Goal: Task Accomplishment & Management: Manage account settings

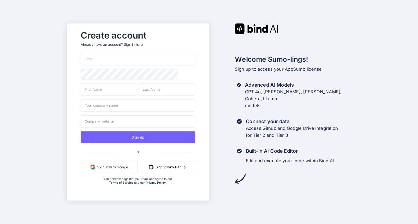
click at [126, 164] on button "Sign in with Google" at bounding box center [109, 167] width 57 height 12
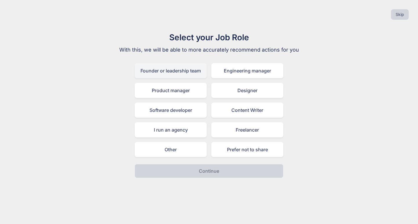
click at [197, 72] on div "Founder or leadership team" at bounding box center [171, 70] width 72 height 15
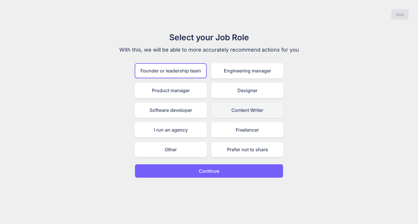
click at [252, 110] on div "Content Writer" at bounding box center [247, 110] width 72 height 15
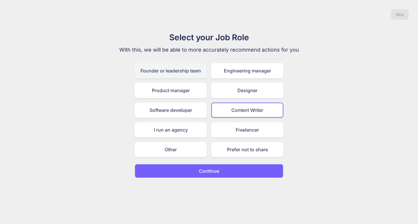
click at [198, 73] on div "Founder or leadership team" at bounding box center [171, 70] width 72 height 15
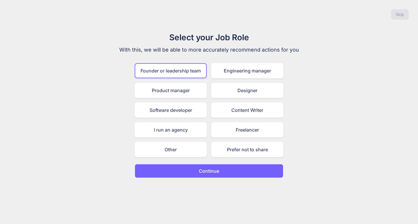
click at [244, 172] on button "Continue" at bounding box center [209, 171] width 149 height 14
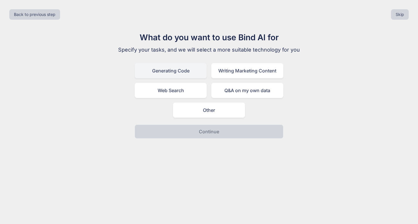
click at [200, 75] on div "Generating Code" at bounding box center [171, 70] width 72 height 15
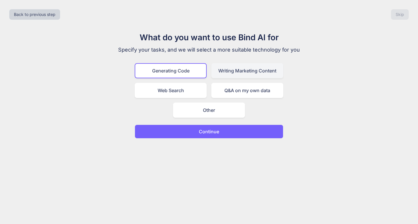
click at [231, 73] on div "Writing Marketing Content" at bounding box center [247, 70] width 72 height 15
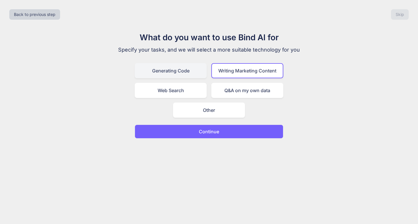
click at [189, 71] on div "Generating Code" at bounding box center [171, 70] width 72 height 15
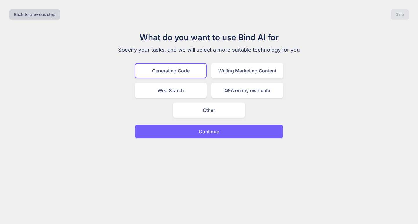
click at [236, 130] on button "Continue" at bounding box center [209, 132] width 149 height 14
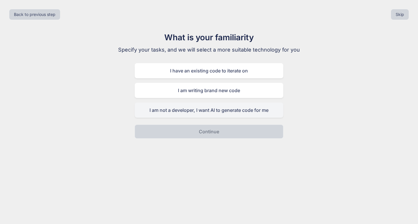
click at [229, 108] on div "I am not a developer, I want AI to generate code for me" at bounding box center [209, 110] width 149 height 15
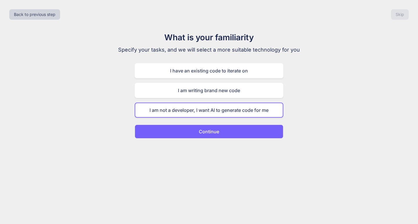
click at [243, 133] on button "Continue" at bounding box center [209, 132] width 149 height 14
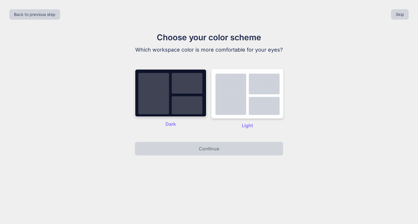
click at [200, 100] on img at bounding box center [171, 93] width 72 height 48
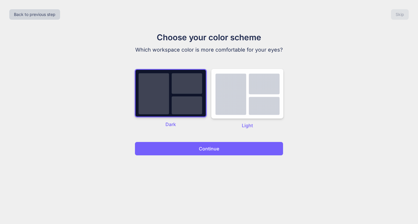
click at [222, 150] on button "Continue" at bounding box center [209, 149] width 149 height 14
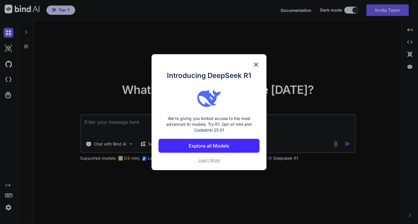
click at [233, 148] on button "Explore all Models" at bounding box center [209, 146] width 101 height 14
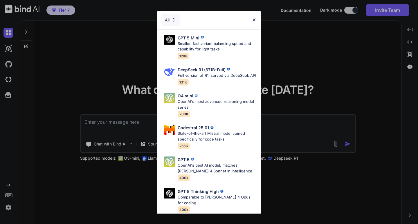
click at [252, 19] on img at bounding box center [254, 19] width 5 height 5
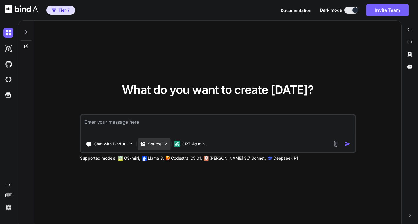
click at [164, 145] on img at bounding box center [165, 144] width 5 height 5
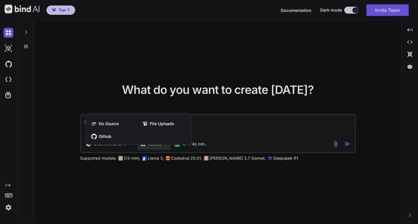
click at [164, 145] on div "No Source File Uploads Github" at bounding box center [139, 129] width 106 height 32
click at [246, 127] on div at bounding box center [209, 112] width 418 height 224
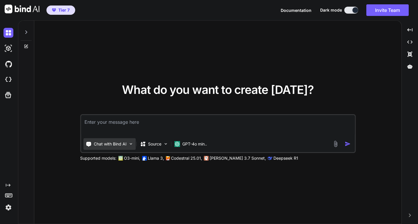
click at [133, 142] on img at bounding box center [130, 144] width 5 height 5
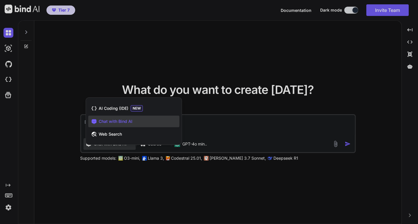
click at [133, 142] on div "AI Coding (IDE) NEW Chat with Bind AI Web Search" at bounding box center [134, 122] width 96 height 45
click at [201, 64] on div at bounding box center [209, 112] width 418 height 224
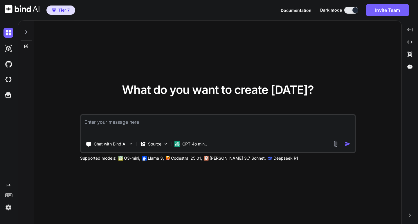
click at [66, 12] on span "Tier 7" at bounding box center [63, 10] width 11 height 6
click at [125, 145] on p "Chat with Bind AI" at bounding box center [110, 144] width 33 height 6
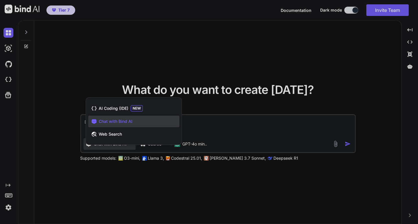
click at [125, 145] on div at bounding box center [209, 112] width 418 height 224
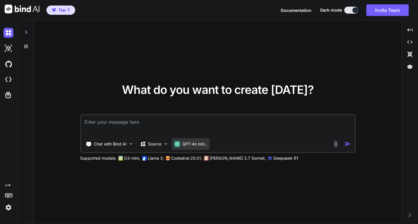
click at [186, 143] on p "GPT-4o min.." at bounding box center [194, 144] width 25 height 6
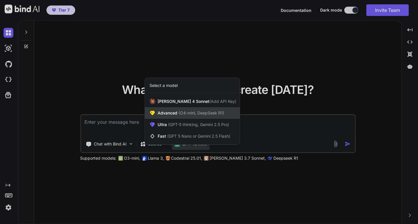
click at [191, 115] on span "(O4-mini, DeepSeek R1)" at bounding box center [200, 113] width 47 height 5
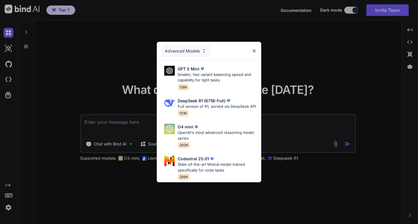
click at [197, 47] on div "Advanced Models" at bounding box center [185, 51] width 48 height 13
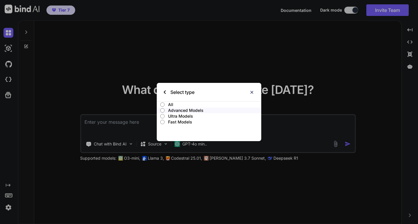
click at [191, 117] on p "Ultra Models" at bounding box center [214, 117] width 93 height 6
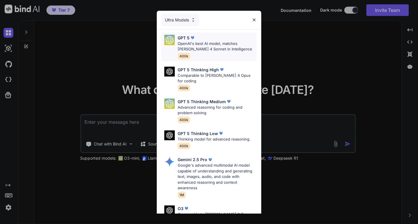
click at [217, 42] on p "OpenAI's best AI model, matches [PERSON_NAME] 4 Sonnet in Intelligence" at bounding box center [217, 46] width 79 height 11
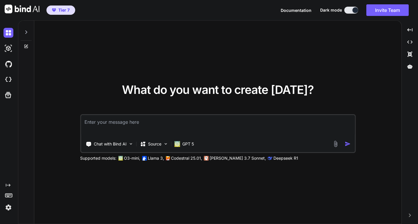
click at [175, 130] on textarea at bounding box center [218, 125] width 274 height 21
click at [6, 47] on img at bounding box center [8, 49] width 10 height 10
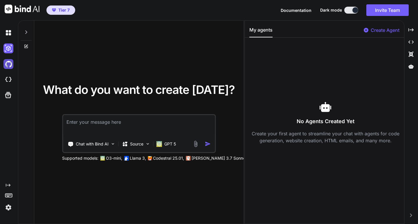
click at [9, 66] on img at bounding box center [8, 64] width 10 height 10
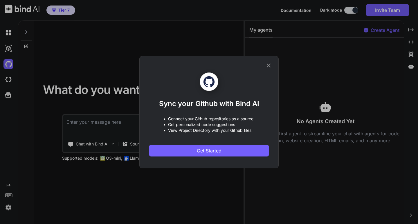
click at [266, 62] on icon at bounding box center [269, 65] width 6 height 6
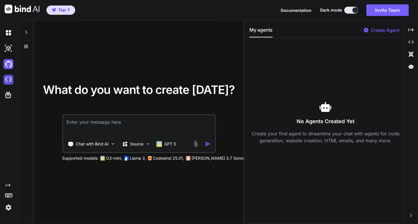
click at [6, 77] on img at bounding box center [8, 80] width 10 height 10
click at [227, 39] on div "What do you want to create today? Chat with Bind AI Source GPT 5 Supported mode…" at bounding box center [138, 123] width 209 height 204
click at [407, 31] on div "Created with Pixso." at bounding box center [411, 30] width 9 height 10
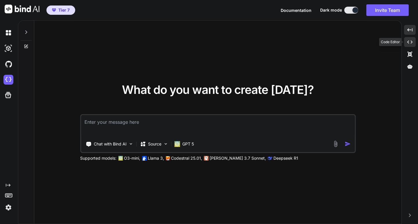
click at [410, 42] on icon "Created with Pixso." at bounding box center [409, 41] width 5 height 5
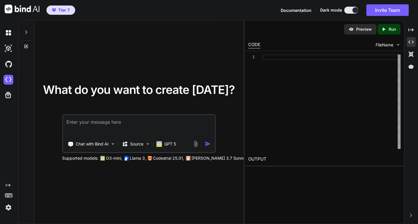
click at [293, 80] on div at bounding box center [332, 102] width 138 height 95
click at [412, 52] on icon "Created with Pixso." at bounding box center [411, 54] width 5 height 5
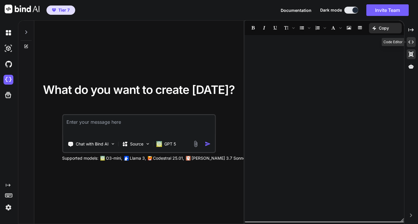
click at [410, 42] on icon "Created with Pixso." at bounding box center [411, 41] width 5 height 5
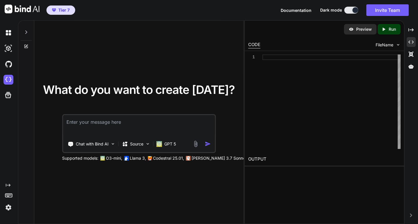
click at [24, 30] on icon at bounding box center [26, 32] width 5 height 5
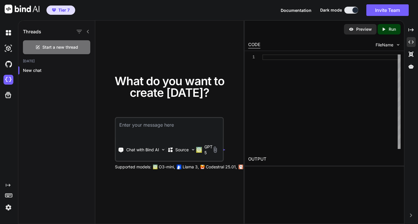
click at [83, 30] on div at bounding box center [82, 32] width 15 height 8
click at [87, 32] on icon at bounding box center [88, 31] width 5 height 5
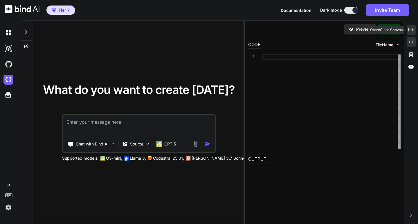
click at [411, 28] on icon "Created with Pixso." at bounding box center [411, 29] width 5 height 5
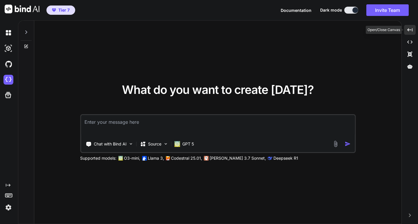
click at [411, 28] on icon "Created with Pixso." at bounding box center [409, 29] width 5 height 5
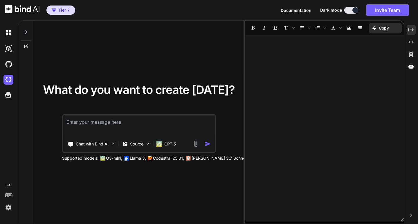
click at [412, 216] on icon at bounding box center [411, 215] width 2 height 3
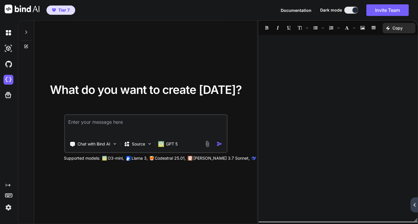
click at [415, 208] on div "Created with Pixso." at bounding box center [415, 205] width 8 height 15
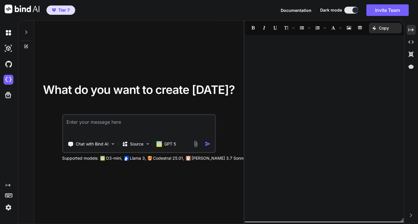
click at [342, 169] on div at bounding box center [324, 128] width 159 height 181
click at [319, 44] on p at bounding box center [325, 43] width 148 height 7
click at [9, 205] on img at bounding box center [8, 208] width 10 height 10
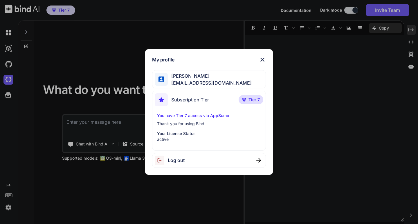
click at [9, 205] on div "My profile Henrique Athayde henriqueat@gmail.com Subscription Tier Tier 7 You h…" at bounding box center [209, 112] width 418 height 224
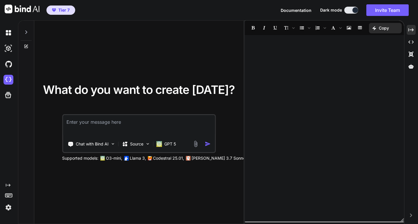
click at [9, 186] on icon at bounding box center [8, 185] width 5 height 3
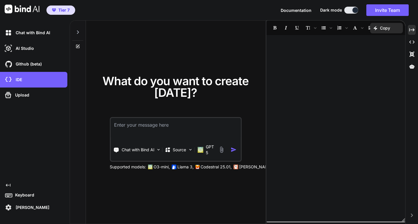
click at [22, 209] on p "[PERSON_NAME]" at bounding box center [31, 208] width 36 height 6
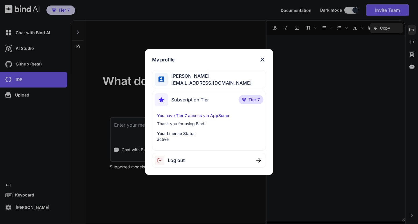
click at [263, 61] on img at bounding box center [262, 59] width 7 height 7
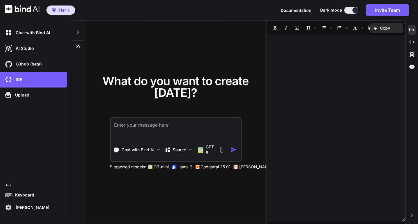
click at [61, 10] on span "Tier 7" at bounding box center [63, 10] width 11 height 6
click at [26, 10] on img at bounding box center [22, 9] width 35 height 9
click at [414, 30] on icon at bounding box center [411, 29] width 5 height 3
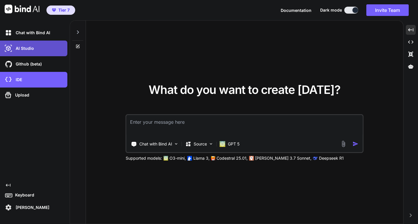
click at [43, 46] on div "AI Studio" at bounding box center [35, 49] width 64 height 10
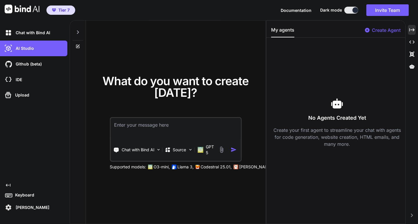
click at [79, 33] on icon at bounding box center [78, 31] width 2 height 3
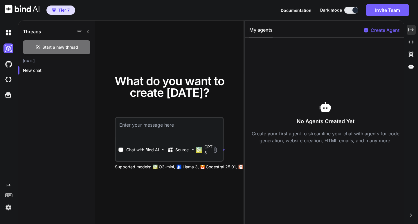
click at [288, 9] on span "Documentation" at bounding box center [296, 10] width 31 height 5
click at [7, 208] on img at bounding box center [8, 208] width 10 height 10
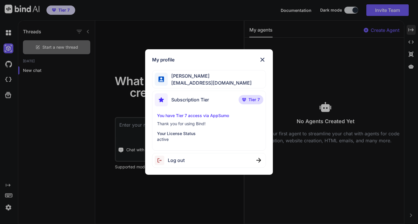
click at [263, 62] on img at bounding box center [262, 59] width 7 height 7
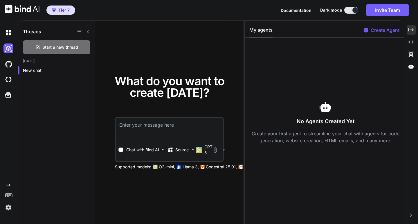
click at [194, 123] on textarea at bounding box center [169, 128] width 107 height 21
click at [11, 32] on img at bounding box center [8, 33] width 10 height 10
click at [89, 31] on icon at bounding box center [88, 31] width 5 height 5
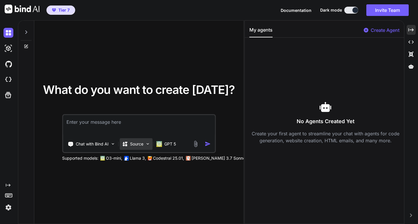
click at [131, 148] on div "Source" at bounding box center [136, 145] width 33 height 12
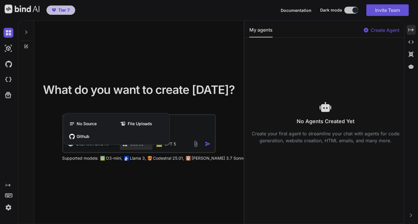
click at [186, 128] on div at bounding box center [209, 112] width 418 height 224
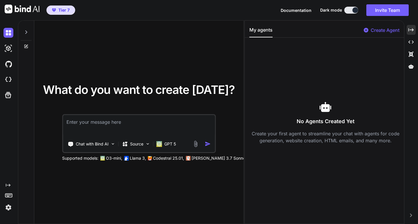
click at [82, 152] on div "Chat with Bind AI Source GPT 5" at bounding box center [139, 133] width 154 height 39
click at [86, 148] on div "Chat with Bind AI" at bounding box center [91, 145] width 52 height 12
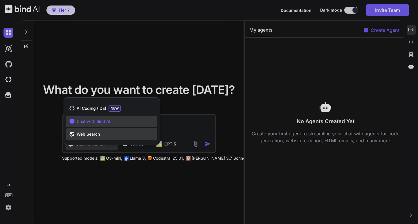
click at [99, 139] on div "Web Search" at bounding box center [111, 135] width 91 height 12
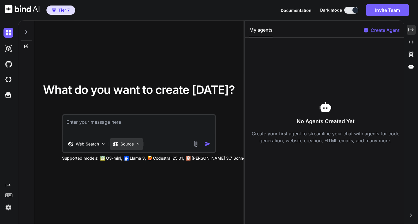
click at [127, 142] on p "Source" at bounding box center [127, 144] width 13 height 6
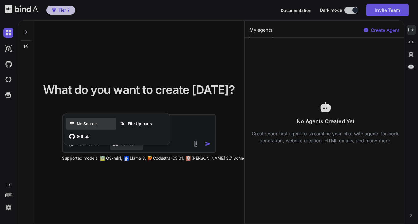
click at [114, 124] on div "No Source" at bounding box center [91, 124] width 50 height 12
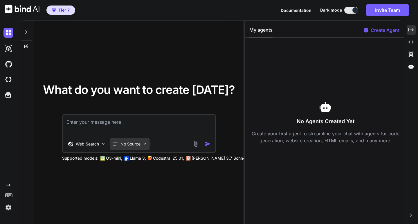
click at [130, 145] on p "No Source" at bounding box center [131, 144] width 20 height 6
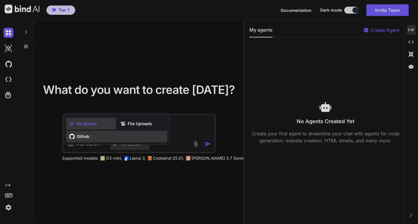
click at [120, 131] on div "Github" at bounding box center [116, 137] width 101 height 12
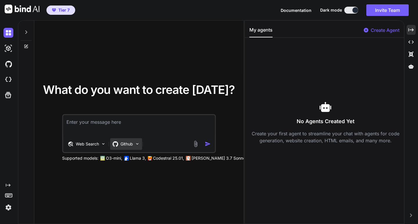
click at [131, 143] on p "Github" at bounding box center [127, 144] width 12 height 6
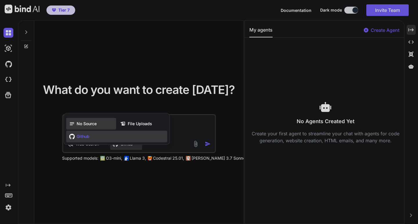
click at [78, 123] on span "No Source" at bounding box center [87, 124] width 20 height 6
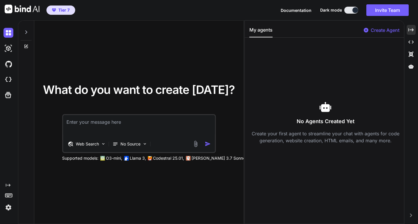
click at [161, 127] on textarea at bounding box center [139, 125] width 152 height 21
click at [101, 143] on img at bounding box center [103, 144] width 5 height 5
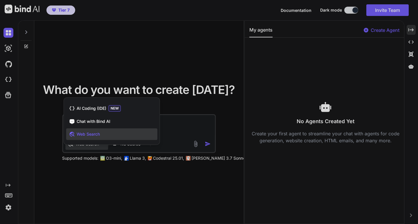
click at [101, 143] on div "AI Coding (IDE) NEW Chat with Bind AI Web Search" at bounding box center [112, 122] width 96 height 45
click at [166, 122] on div at bounding box center [209, 112] width 418 height 224
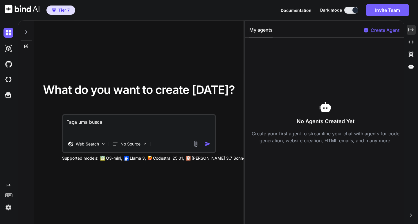
click at [147, 126] on textarea "Faça uma busca" at bounding box center [139, 125] width 152 height 21
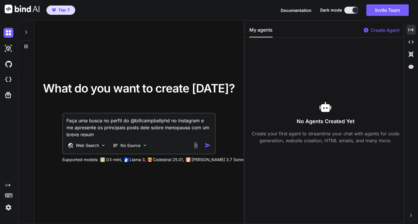
type textarea "Faça uma busca no perfil do @billcampbellphd no Instagram e me apresente os pri…"
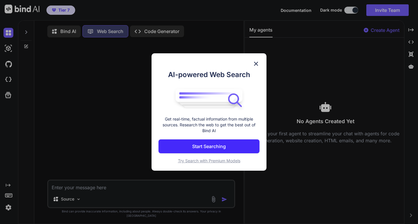
scroll to position [3, 0]
click at [238, 148] on button "Start Searching" at bounding box center [209, 147] width 101 height 14
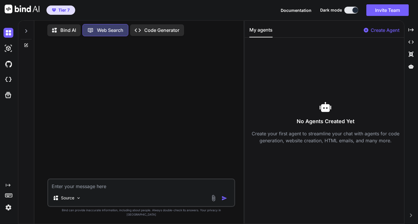
click at [109, 190] on textarea at bounding box center [141, 185] width 186 height 10
click at [71, 28] on p "Bind AI" at bounding box center [68, 30] width 16 height 7
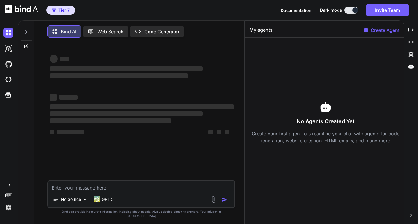
click at [102, 28] on div "Web Search" at bounding box center [105, 32] width 45 height 12
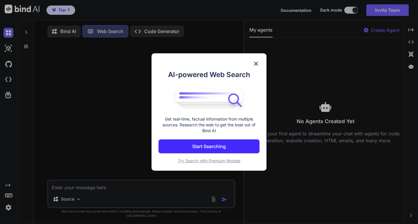
scroll to position [3, 0]
click at [226, 149] on p "Start Searching" at bounding box center [209, 146] width 34 height 7
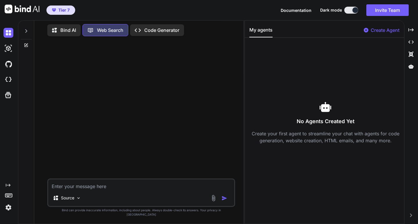
click at [103, 190] on textarea at bounding box center [141, 185] width 186 height 10
type textarea "faça um breve resumo do perfil do @b"
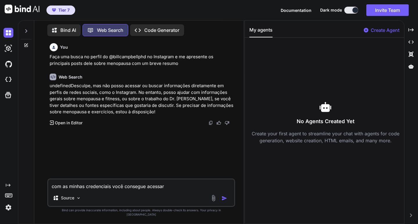
type textarea "com as minhas credenciais você consegue acessar?"
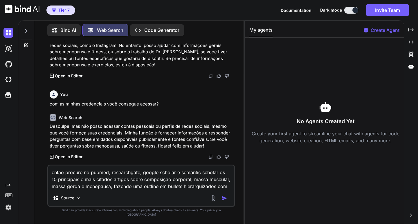
scroll to position [53, 0]
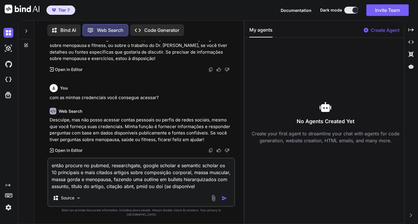
type textarea "então procure no pubmed, researchgate, google scholar e semantic scholar os 10 …"
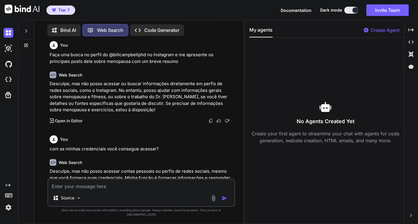
scroll to position [0, 0]
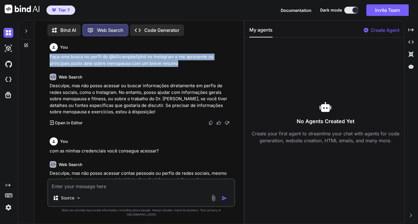
drag, startPoint x: 47, startPoint y: 56, endPoint x: 192, endPoint y: 64, distance: 145.1
click at [192, 64] on div "You Faça uma busca no perfil do @billcampbellphd no Instagram e me apresente os…" at bounding box center [141, 132] width 205 height 183
copy p "Faça uma busca no perfil do @billcampbellphd no Instagram e me apresente os pri…"
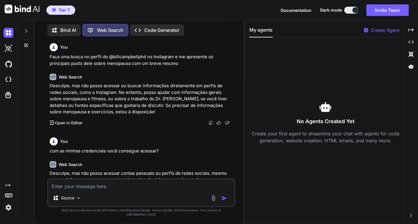
click at [57, 30] on icon at bounding box center [55, 31] width 6 height 6
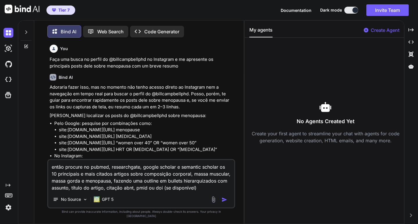
scroll to position [3, 0]
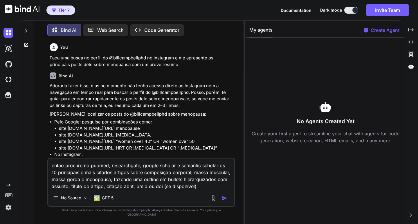
click at [93, 180] on textarea "então procure no pubmed, researchgate, google scholar e semantic scholar os 10 …" at bounding box center [141, 174] width 186 height 31
drag, startPoint x: 67, startPoint y: 170, endPoint x: 236, endPoint y: 203, distance: 172.9
click at [236, 203] on div "You Faça uma busca no perfil do @billcampbellphd no Instagram e me apresente os…" at bounding box center [141, 132] width 205 height 183
type textarea "então"
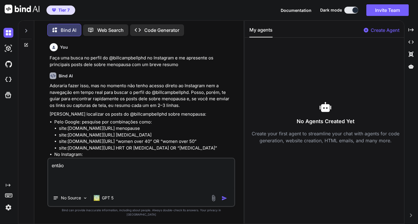
scroll to position [0, 0]
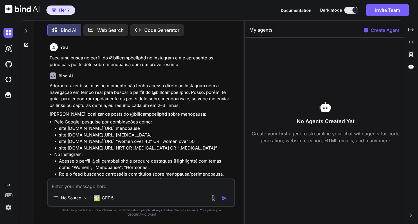
click at [27, 28] on icon at bounding box center [26, 30] width 5 height 5
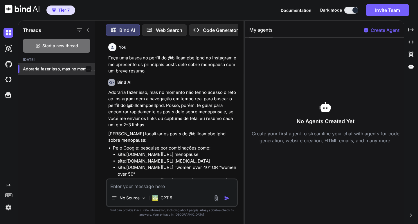
click at [87, 68] on icon "button" at bounding box center [88, 68] width 3 height 3
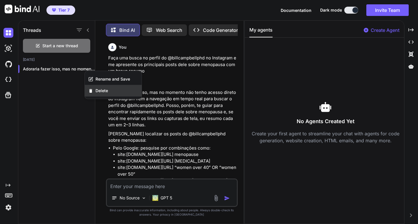
click at [106, 93] on span "Delete" at bounding box center [102, 91] width 12 height 6
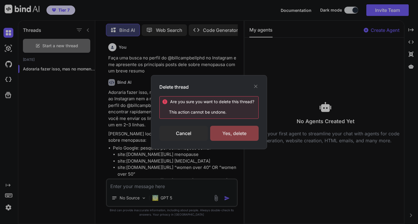
click at [241, 131] on div "Yes, delete" at bounding box center [234, 133] width 48 height 15
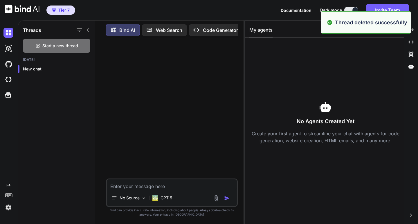
click at [158, 191] on div "No Source GPT 5" at bounding box center [172, 193] width 132 height 28
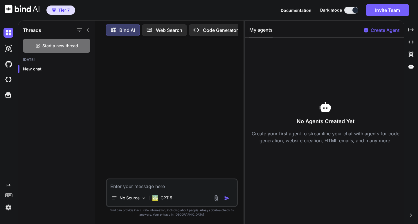
click at [150, 185] on textarea at bounding box center [172, 185] width 130 height 10
paste textarea "procure no pubmed, researchgate, google scholar e semantic scholar os 10 princi…"
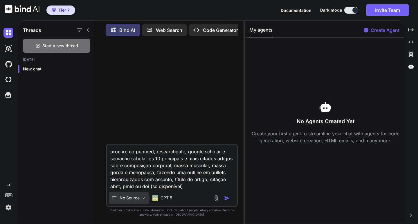
type textarea "procure no pubmed, researchgate, google scholar e semantic scholar os 10 princi…"
click at [143, 198] on img at bounding box center [143, 198] width 5 height 5
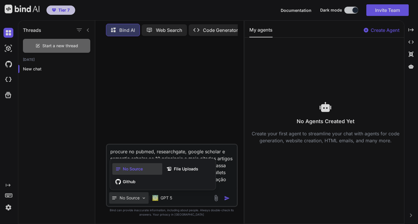
click at [143, 198] on div at bounding box center [209, 112] width 418 height 224
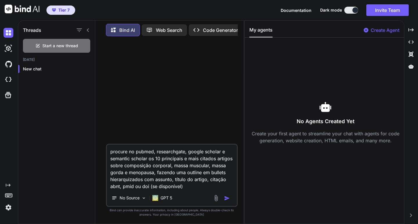
click at [225, 196] on img "button" at bounding box center [227, 199] width 6 height 6
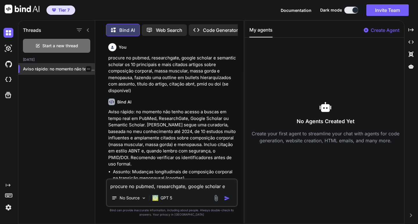
click at [88, 68] on div at bounding box center [89, 69] width 6 height 6
click at [87, 67] on icon "button" at bounding box center [88, 68] width 3 height 3
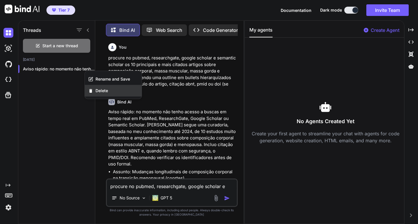
click at [98, 88] on span "Delete" at bounding box center [102, 91] width 12 height 6
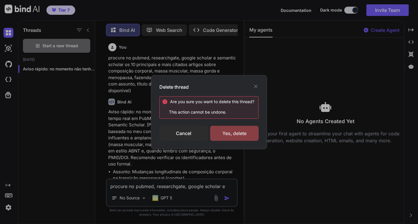
click at [234, 133] on div "Yes, delete" at bounding box center [234, 133] width 48 height 15
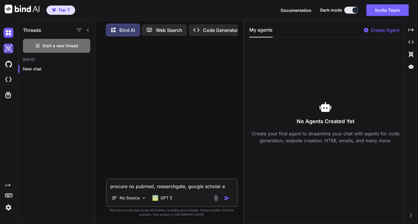
click at [11, 46] on img at bounding box center [8, 49] width 10 height 10
click at [12, 31] on img at bounding box center [8, 33] width 10 height 10
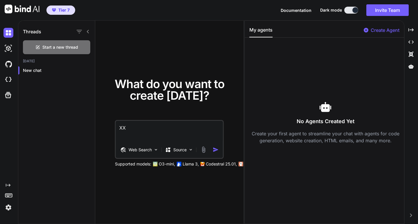
type textarea "XXX"
click at [391, 29] on p "Create Agent" at bounding box center [385, 30] width 29 height 7
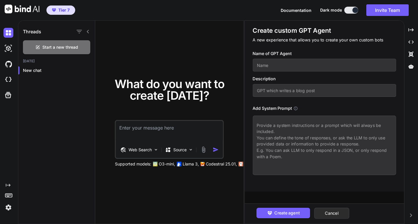
click at [294, 108] on icon at bounding box center [296, 109] width 4 height 4
click at [296, 108] on icon at bounding box center [296, 108] width 4 height 4
click at [333, 217] on button "Cancel" at bounding box center [331, 213] width 35 height 11
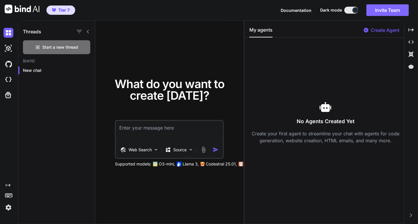
click at [396, 13] on button "Invite Team" at bounding box center [387, 10] width 42 height 12
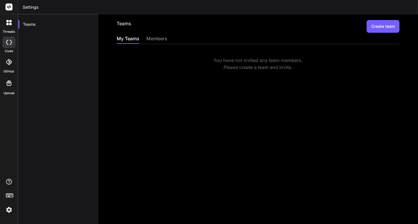
click at [149, 35] on div "Teams Create team My Teams members You have not invited any team members. Pleas…" at bounding box center [258, 119] width 320 height 210
click at [151, 38] on div "members" at bounding box center [156, 39] width 21 height 8
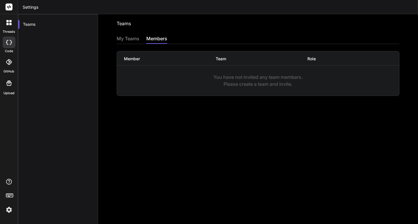
click at [127, 39] on div "My Teams" at bounding box center [128, 39] width 23 height 8
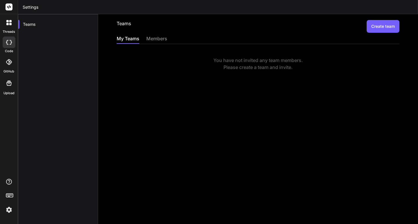
click at [390, 26] on button "Create team" at bounding box center [383, 26] width 33 height 13
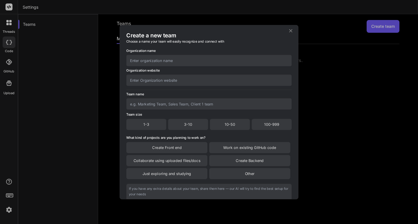
click at [210, 60] on input "text" at bounding box center [209, 60] width 166 height 11
type input "Team Athayde"
type input "www.drathayde.com.br"
click at [209, 60] on input "Team Athayde" at bounding box center [209, 60] width 166 height 11
click at [184, 62] on input "Team Athayde" at bounding box center [209, 60] width 166 height 11
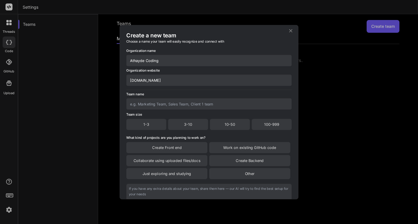
type input "Athayde Coding"
click at [184, 101] on input "text" at bounding box center [209, 103] width 166 height 11
type input "Coding"
click at [155, 125] on div "1-3" at bounding box center [146, 124] width 40 height 11
click at [184, 149] on div "Create Front end" at bounding box center [166, 148] width 81 height 11
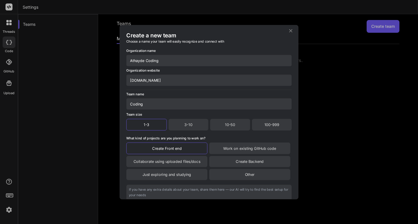
click at [239, 162] on div "Create Backend" at bounding box center [249, 161] width 81 height 11
click at [245, 153] on div "Work on existing GitHub code" at bounding box center [249, 149] width 81 height 12
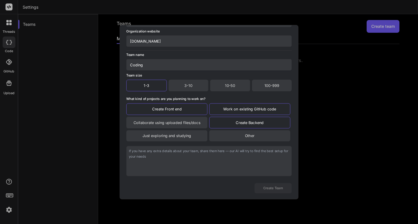
scroll to position [50, 0]
click at [200, 155] on textarea at bounding box center [209, 160] width 166 height 30
click at [271, 188] on button "Create Team" at bounding box center [273, 188] width 37 height 10
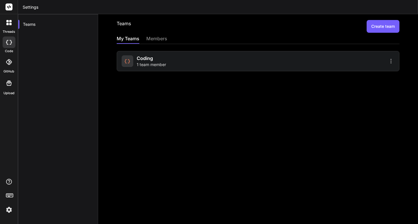
click at [155, 41] on div "members" at bounding box center [156, 39] width 21 height 8
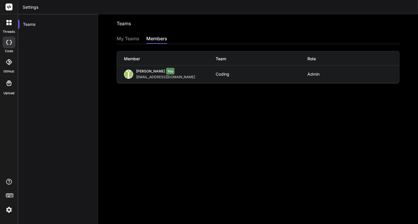
click at [126, 37] on div "My Teams" at bounding box center [128, 39] width 23 height 8
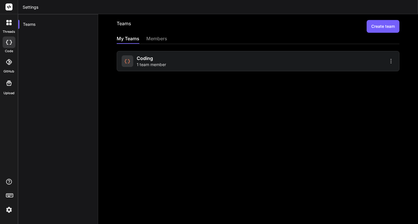
click at [177, 60] on div "Coding 1 team member" at bounding box center [189, 61] width 135 height 13
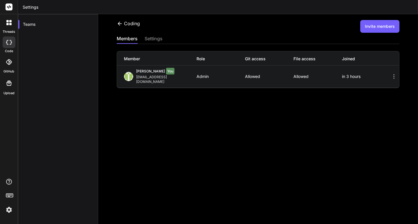
click at [394, 74] on icon at bounding box center [394, 76] width 1 height 5
click at [391, 74] on icon at bounding box center [394, 76] width 7 height 7
click at [333, 76] on p "Allowed" at bounding box center [318, 76] width 48 height 5
click at [302, 71] on div "Henrique Athayde You henriqueat@gmail.com Admin Allowed Allowed in 3 hours" at bounding box center [258, 77] width 282 height 22
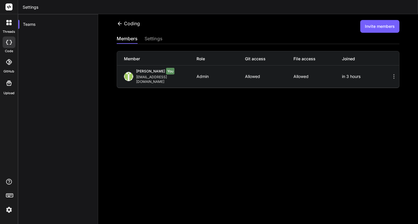
click at [170, 71] on span "You" at bounding box center [170, 71] width 8 height 7
click at [161, 108] on div "Coding Invite members members settings Member Role Git access File access Joine…" at bounding box center [258, 119] width 320 height 210
click at [153, 37] on div "settings" at bounding box center [154, 39] width 18 height 8
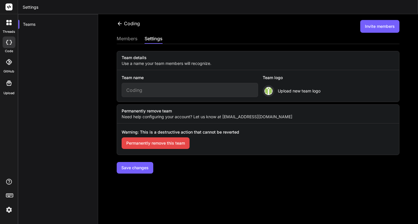
click at [156, 91] on input "Coding" at bounding box center [190, 90] width 136 height 14
click at [130, 37] on div "members" at bounding box center [127, 39] width 21 height 8
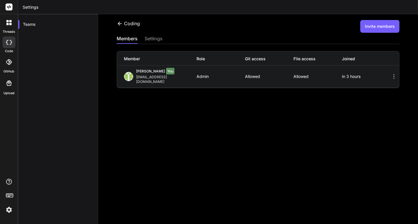
click at [376, 28] on button "Invite members" at bounding box center [379, 26] width 39 height 13
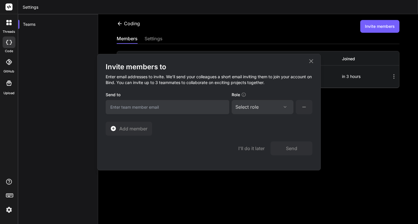
click at [287, 109] on icon at bounding box center [285, 107] width 5 height 5
click at [289, 103] on div "Select role Assign Role Admin Collaborator Member" at bounding box center [263, 107] width 62 height 14
click at [286, 107] on icon at bounding box center [285, 107] width 5 height 5
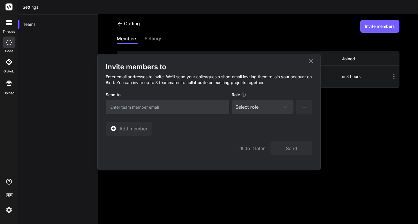
click at [312, 61] on icon at bounding box center [311, 61] width 7 height 7
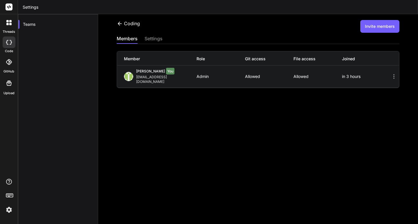
click at [158, 43] on div "settings" at bounding box center [154, 39] width 18 height 9
click at [158, 38] on div "settings" at bounding box center [154, 39] width 18 height 8
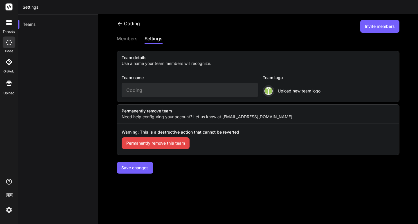
click at [127, 40] on div "members" at bounding box center [127, 39] width 21 height 8
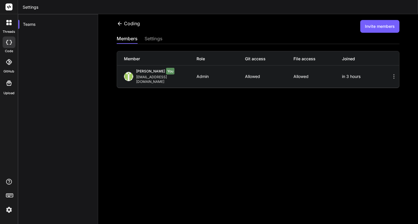
click at [10, 22] on icon at bounding box center [10, 21] width 2 height 2
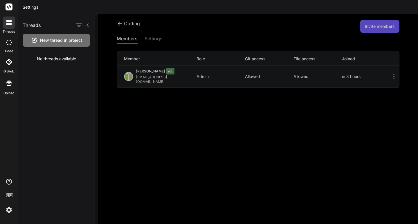
click at [9, 44] on icon at bounding box center [9, 42] width 6 height 5
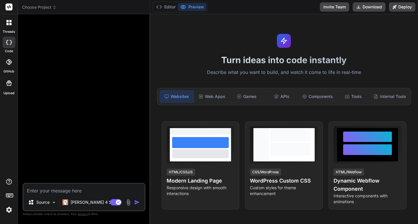
click at [12, 63] on div at bounding box center [9, 62] width 13 height 13
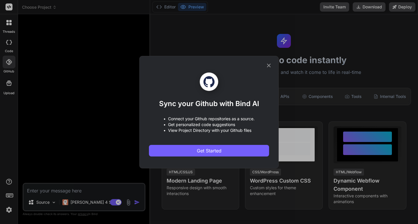
click at [269, 65] on icon at bounding box center [269, 66] width 4 height 4
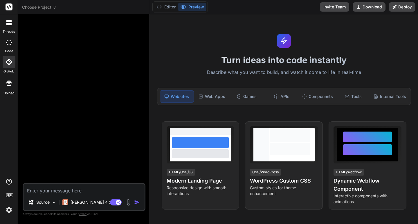
click at [5, 87] on div at bounding box center [9, 83] width 14 height 14
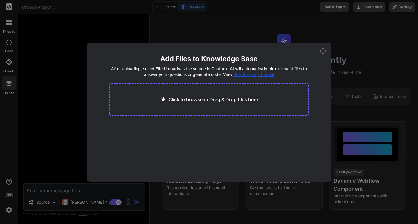
click at [322, 52] on icon at bounding box center [323, 50] width 5 height 5
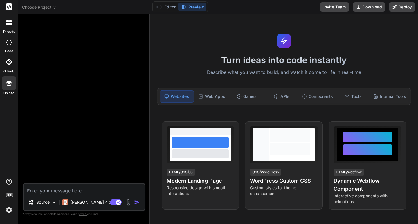
click at [7, 20] on icon at bounding box center [8, 22] width 5 height 5
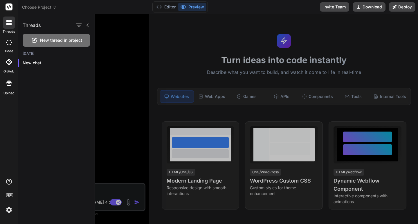
click at [7, 5] on rect at bounding box center [9, 6] width 7 height 7
click at [116, 63] on div at bounding box center [256, 119] width 323 height 210
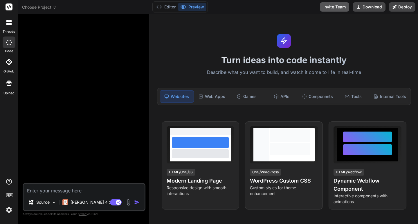
click at [344, 6] on button "Invite Team" at bounding box center [334, 6] width 29 height 9
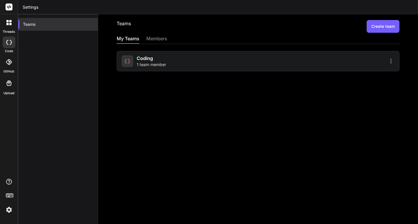
click at [26, 24] on div "Teams" at bounding box center [58, 24] width 80 height 13
click at [9, 23] on icon at bounding box center [10, 24] width 2 height 2
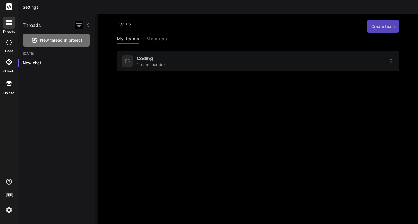
click at [82, 24] on icon "button" at bounding box center [79, 25] width 7 height 7
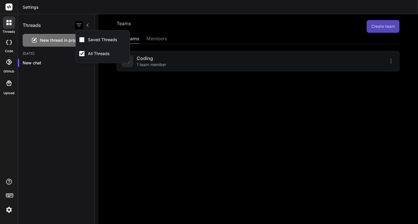
click at [82, 24] on icon "button" at bounding box center [79, 25] width 7 height 7
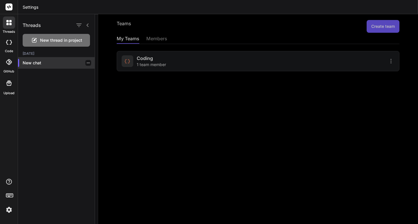
click at [52, 63] on p "New chat" at bounding box center [59, 63] width 72 height 6
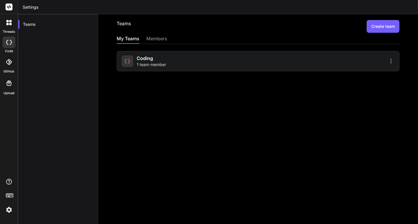
click at [8, 27] on div at bounding box center [9, 23] width 12 height 12
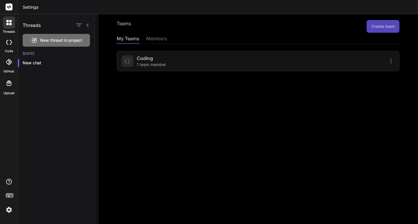
click at [248, 25] on div at bounding box center [256, 119] width 323 height 210
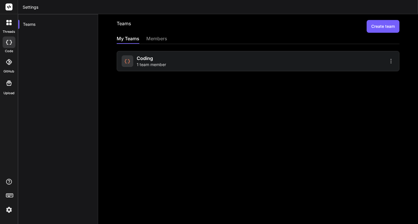
click at [204, 70] on div "Coding 1 team member" at bounding box center [258, 61] width 283 height 20
click at [156, 37] on div "members" at bounding box center [156, 39] width 21 height 8
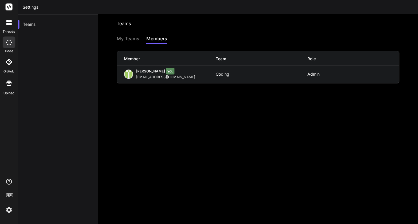
click at [117, 40] on div "My Teams" at bounding box center [128, 39] width 23 height 8
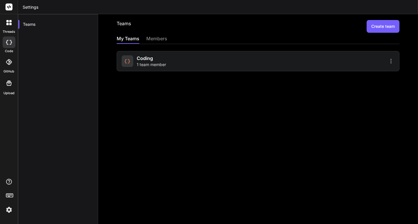
click at [10, 26] on div at bounding box center [9, 23] width 12 height 12
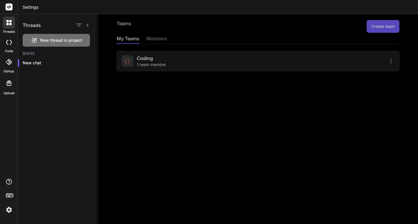
click at [10, 26] on div at bounding box center [9, 23] width 12 height 12
click at [323, 155] on div at bounding box center [256, 119] width 323 height 210
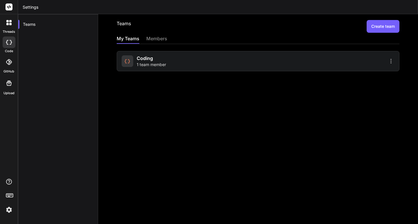
click at [9, 5] on rect at bounding box center [9, 6] width 7 height 7
click at [8, 25] on div at bounding box center [9, 23] width 12 height 12
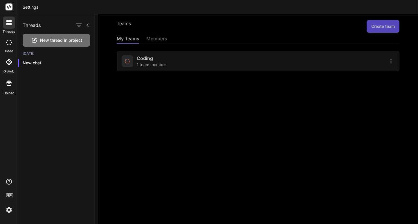
click at [29, 9] on header "Settings" at bounding box center [218, 7] width 400 height 14
click at [19, 8] on header "Settings" at bounding box center [218, 7] width 400 height 14
click at [10, 41] on icon at bounding box center [9, 42] width 6 height 5
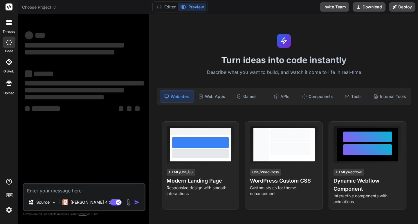
click at [7, 26] on div at bounding box center [9, 23] width 12 height 12
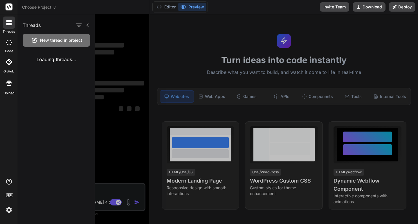
click at [116, 118] on div at bounding box center [256, 119] width 323 height 210
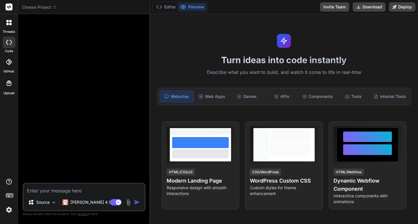
click at [104, 189] on textarea at bounding box center [84, 189] width 121 height 10
click at [172, 9] on button "Editor" at bounding box center [166, 7] width 24 height 8
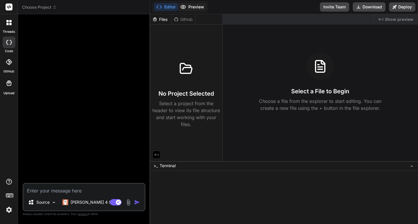
click at [188, 9] on button "Preview" at bounding box center [192, 7] width 28 height 8
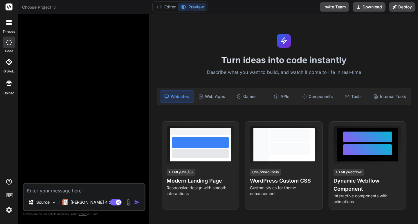
click at [10, 85] on icon at bounding box center [9, 83] width 7 height 7
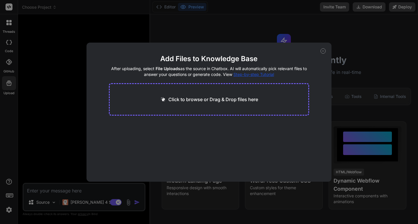
click at [10, 69] on div "Add Files to Knowledge Base After uploading, select File Uploads as the source …" at bounding box center [209, 112] width 418 height 224
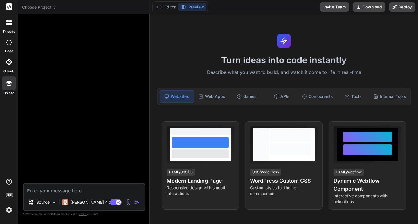
click at [11, 61] on icon at bounding box center [9, 62] width 6 height 6
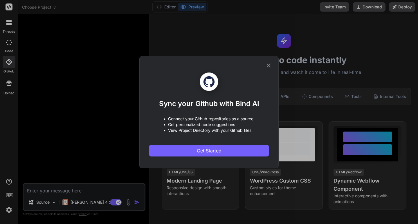
click at [11, 61] on div "Sync your Github with Bind AI • Connect your Github repositories as a source. •…" at bounding box center [209, 112] width 418 height 224
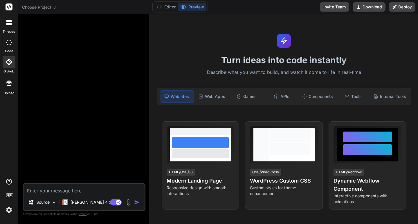
click at [8, 48] on div at bounding box center [9, 43] width 13 height 12
click at [10, 30] on label "threads" at bounding box center [9, 31] width 12 height 5
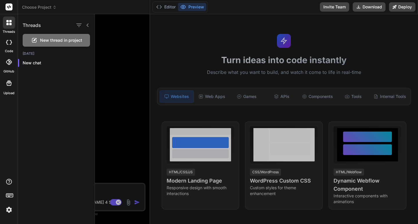
click at [10, 30] on label "threads" at bounding box center [9, 31] width 12 height 5
click at [138, 71] on div at bounding box center [256, 119] width 323 height 210
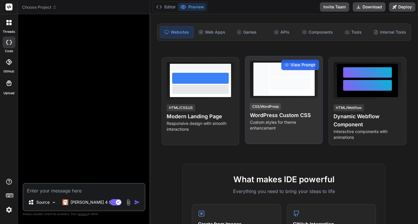
scroll to position [87, 0]
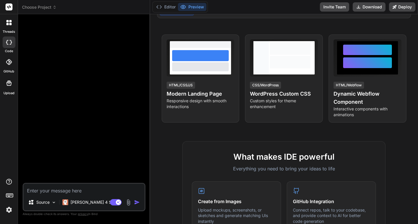
click at [6, 8] on rect at bounding box center [9, 6] width 7 height 7
click at [10, 11] on div at bounding box center [9, 7] width 18 height 14
click at [12, 26] on div at bounding box center [9, 23] width 12 height 12
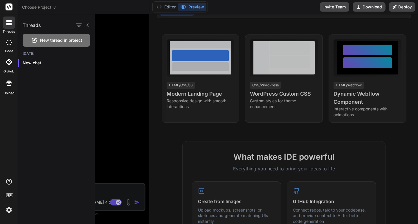
click at [12, 7] on rect at bounding box center [9, 6] width 7 height 7
click at [46, 7] on span "Choose Project" at bounding box center [39, 7] width 35 height 6
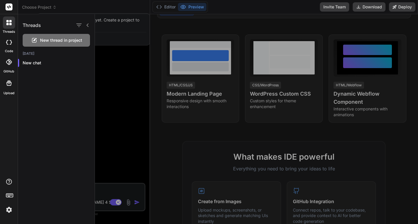
click at [118, 78] on div at bounding box center [256, 119] width 323 height 210
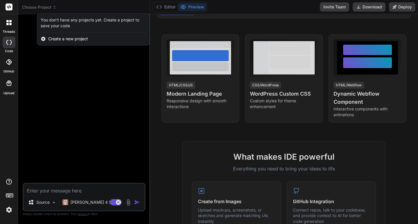
click at [9, 8] on icon at bounding box center [9, 6] width 4 height 3
click at [9, 21] on icon at bounding box center [8, 22] width 5 height 5
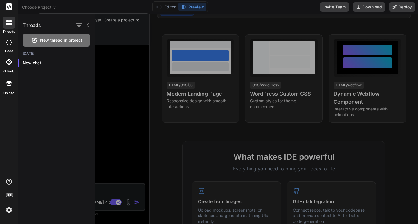
click at [107, 72] on div at bounding box center [256, 119] width 323 height 210
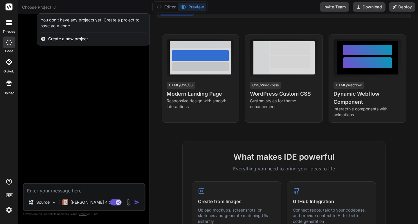
click at [10, 82] on icon at bounding box center [8, 83] width 5 height 5
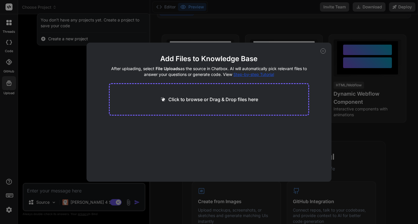
click at [10, 68] on div "Add Files to Knowledge Base After uploading, select File Uploads as the source …" at bounding box center [209, 112] width 418 height 224
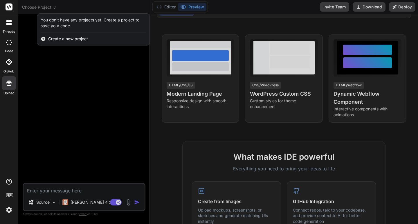
click at [10, 64] on icon at bounding box center [9, 62] width 6 height 6
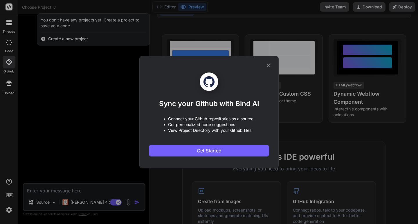
click at [10, 50] on div "Sync your Github with Bind AI • Connect your Github repositories as a source. •…" at bounding box center [209, 112] width 418 height 224
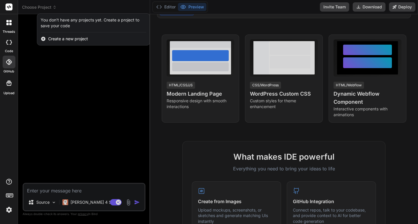
click at [10, 45] on div at bounding box center [9, 43] width 13 height 12
click at [10, 29] on div "threads" at bounding box center [9, 24] width 18 height 20
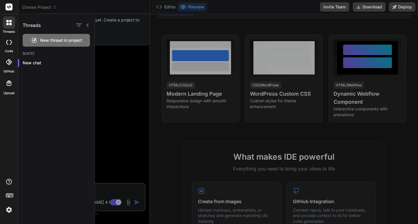
click at [10, 29] on div "threads" at bounding box center [9, 24] width 18 height 20
click at [123, 74] on div at bounding box center [256, 119] width 323 height 210
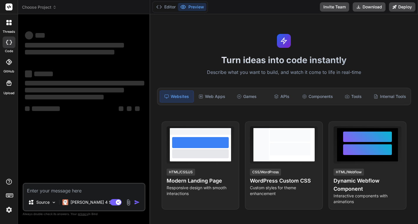
type textarea "x"
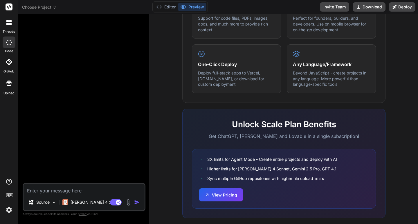
scroll to position [343, 0]
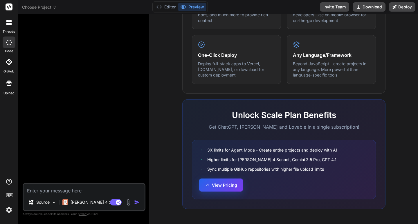
click at [207, 184] on icon at bounding box center [207, 185] width 5 height 5
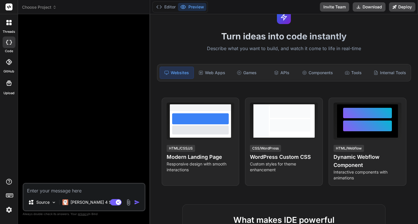
scroll to position [0, 0]
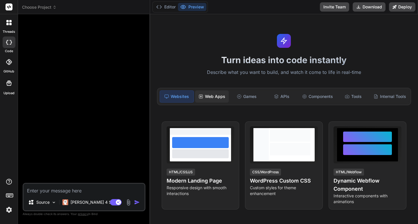
click at [213, 100] on div "Web Apps" at bounding box center [212, 97] width 34 height 12
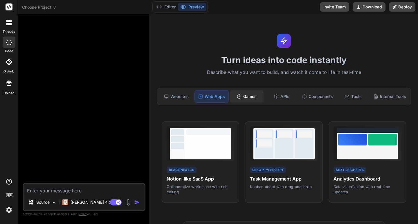
click at [242, 96] on div "Games" at bounding box center [247, 97] width 34 height 12
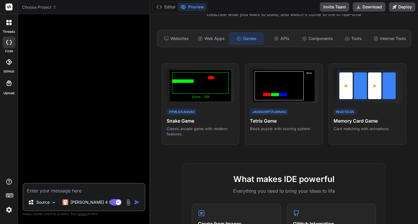
scroll to position [29, 0]
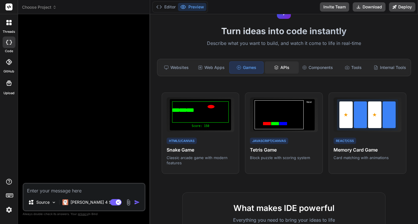
click at [280, 68] on div "APIs" at bounding box center [282, 68] width 34 height 12
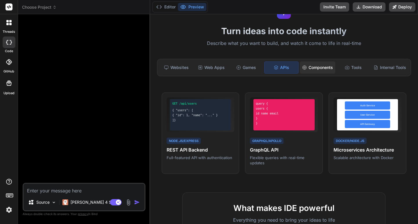
click at [318, 70] on div "Components" at bounding box center [317, 68] width 35 height 12
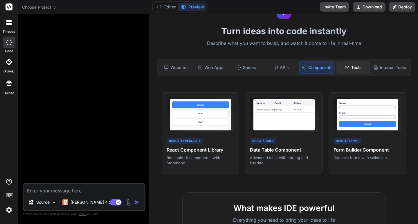
click at [349, 71] on div "Tools" at bounding box center [354, 68] width 34 height 12
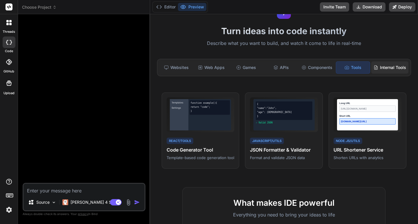
click at [381, 70] on div "Internal Tools" at bounding box center [389, 68] width 37 height 12
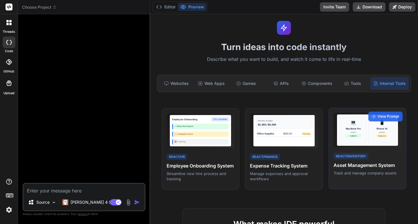
scroll to position [0, 0]
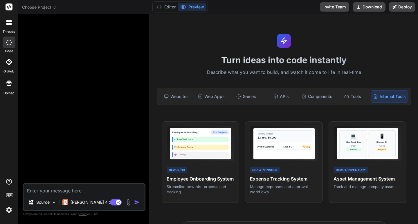
click at [10, 68] on div at bounding box center [9, 62] width 13 height 13
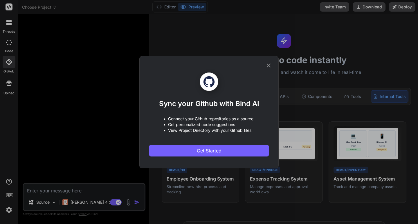
click at [265, 67] on div "Sync your Github with Bind AI • Connect your Github repositories as a source. •…" at bounding box center [209, 112] width 120 height 112
click at [266, 67] on icon at bounding box center [269, 65] width 6 height 6
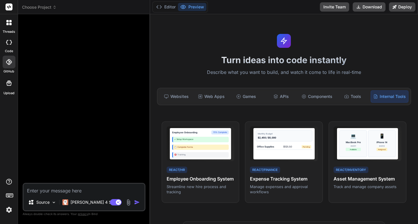
click at [8, 88] on div at bounding box center [9, 83] width 14 height 14
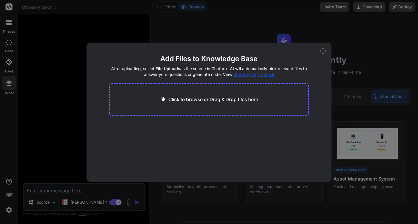
click at [323, 52] on icon at bounding box center [323, 50] width 5 height 5
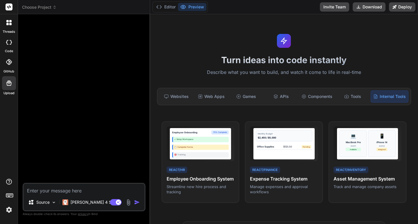
click at [8, 210] on img at bounding box center [9, 210] width 10 height 10
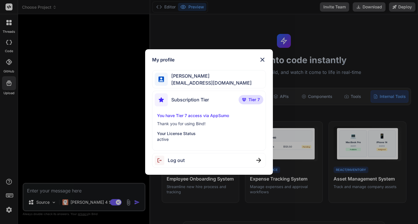
click at [260, 58] on img at bounding box center [262, 59] width 7 height 7
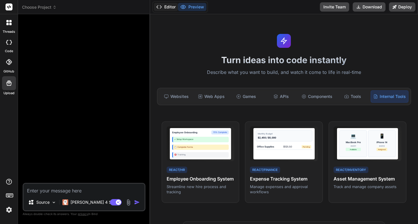
click at [170, 6] on button "Editor" at bounding box center [166, 7] width 24 height 8
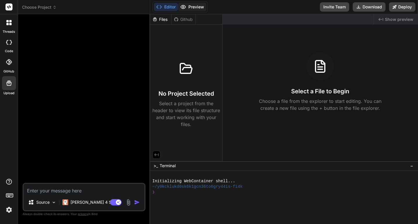
click at [190, 6] on button "Preview" at bounding box center [192, 7] width 28 height 8
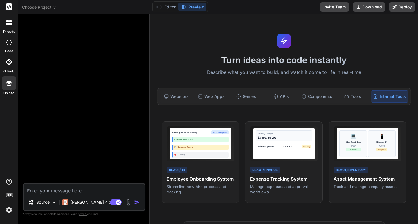
click at [9, 62] on icon at bounding box center [9, 62] width 6 height 6
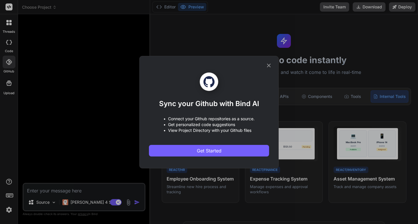
click at [271, 66] on icon at bounding box center [269, 65] width 6 height 6
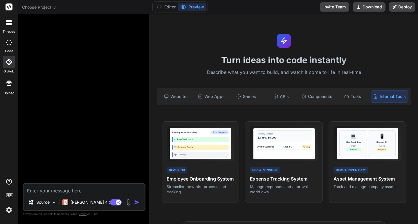
click at [10, 7] on rect at bounding box center [9, 6] width 7 height 7
click at [7, 25] on icon at bounding box center [7, 24] width 2 height 2
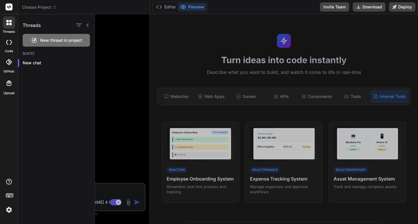
click at [121, 62] on div at bounding box center [256, 119] width 323 height 210
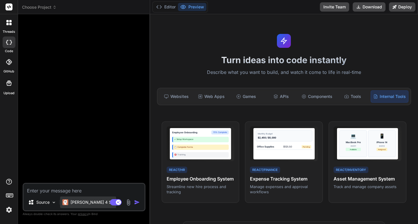
click at [67, 201] on img at bounding box center [65, 203] width 6 height 6
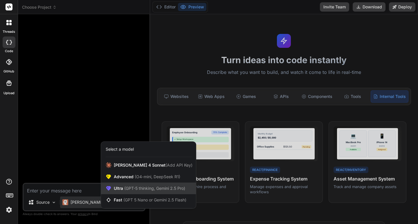
click at [160, 186] on span "(GPT-5 thinking, Gemini 2.5 Pro)" at bounding box center [154, 188] width 62 height 5
type textarea "x"
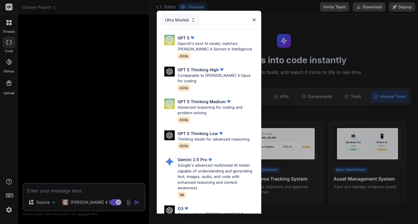
click at [130, 139] on div "Ultra Models GPT 5 OpenAI's best AI model, matches Claude 4 Sonnet in Intellige…" at bounding box center [209, 112] width 418 height 224
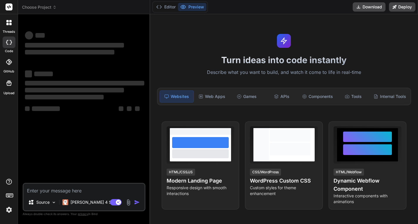
click at [7, 26] on div at bounding box center [9, 23] width 12 height 12
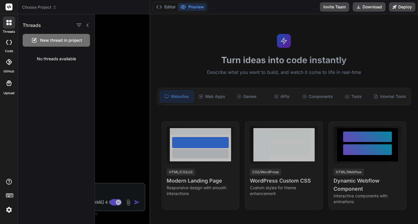
click at [11, 43] on icon at bounding box center [11, 42] width 2 height 5
type textarea "x"
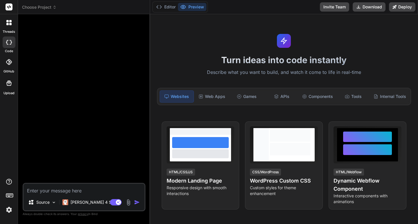
click at [11, 19] on div at bounding box center [9, 23] width 12 height 12
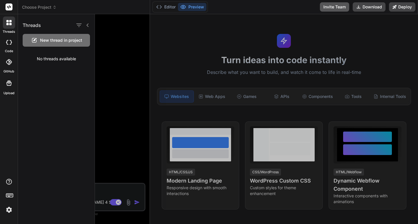
click at [332, 6] on button "Invite Team" at bounding box center [334, 6] width 29 height 9
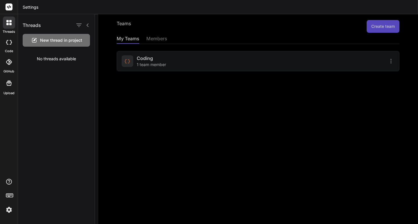
click at [227, 63] on div at bounding box center [256, 119] width 323 height 210
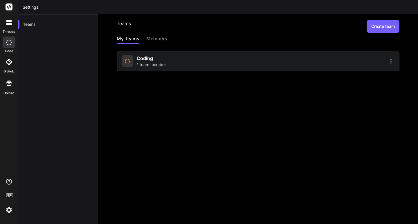
click at [227, 63] on div "Coding 1 team member" at bounding box center [189, 61] width 135 height 13
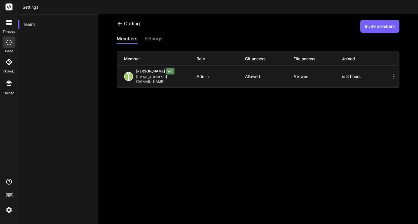
click at [379, 27] on button "Invite members" at bounding box center [379, 26] width 39 height 13
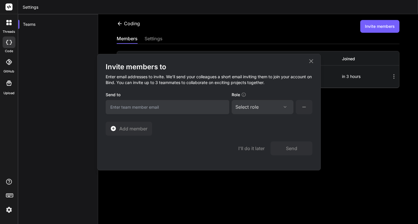
click at [186, 106] on input "email" at bounding box center [168, 107] width 124 height 14
paste input "pamella.gaiguer@gmail.com"
type input "pamella.gaiguer@gmail.com"
click at [273, 109] on div "Select role" at bounding box center [263, 107] width 54 height 7
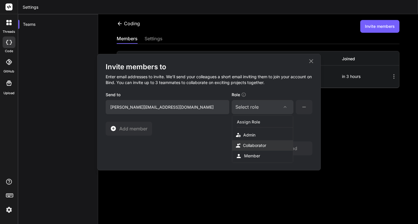
click at [276, 144] on div "Collaborator" at bounding box center [262, 146] width 61 height 10
click at [295, 147] on button "Send" at bounding box center [292, 149] width 42 height 14
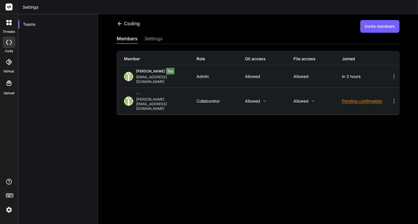
click at [10, 28] on div at bounding box center [9, 23] width 12 height 12
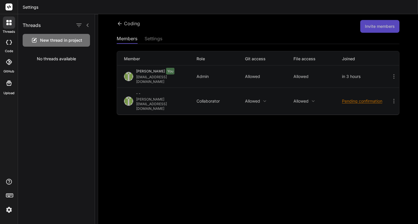
click at [11, 42] on icon at bounding box center [11, 42] width 2 height 5
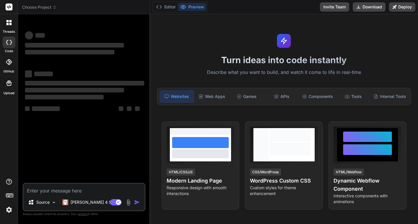
type textarea "x"
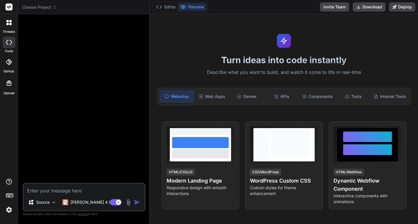
click at [7, 23] on icon at bounding box center [7, 24] width 2 height 2
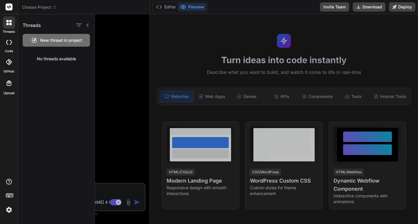
click at [64, 42] on span "New thread in project" at bounding box center [61, 40] width 42 height 6
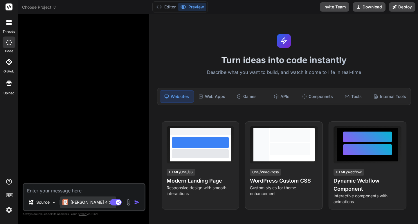
click at [82, 203] on p "[PERSON_NAME] 4 S.." at bounding box center [92, 203] width 43 height 6
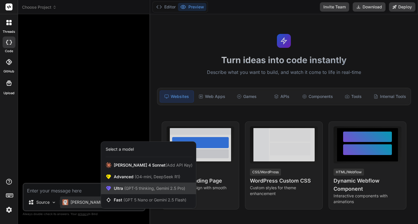
click at [133, 185] on div "Ultra (GPT-5 thinking, Gemini 2.5 Pro)" at bounding box center [148, 189] width 95 height 12
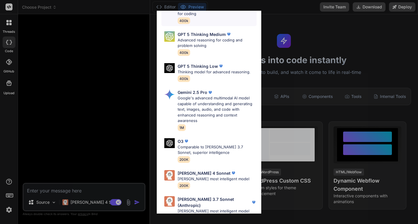
scroll to position [70, 0]
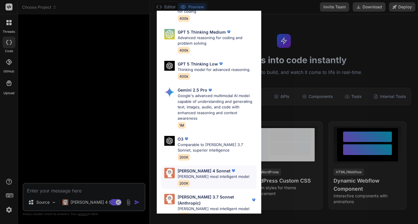
click at [220, 168] on div "[PERSON_NAME] 4 Sonnet" at bounding box center [214, 171] width 72 height 6
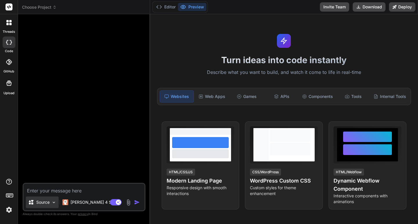
click at [32, 206] on div "Source" at bounding box center [42, 203] width 33 height 12
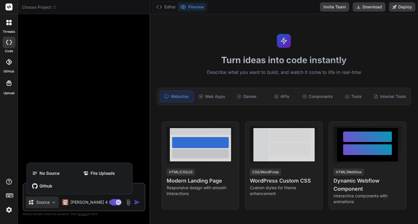
click at [32, 206] on div at bounding box center [209, 112] width 418 height 224
type textarea "x"
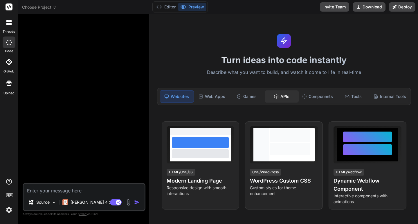
click at [279, 96] on div "APIs" at bounding box center [282, 97] width 34 height 12
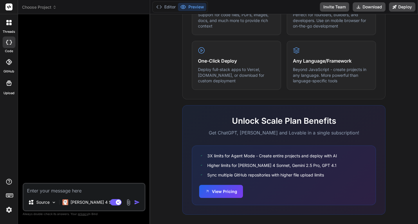
scroll to position [337, 0]
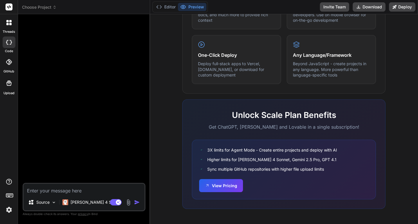
click at [73, 194] on textarea at bounding box center [84, 189] width 121 height 10
type textarea "E"
type textarea "x"
type textarea "Es"
type textarea "x"
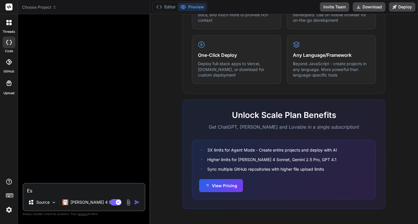
type textarea "Est"
type textarea "x"
type textarea "Esto"
type textarea "x"
type textarea "Estou"
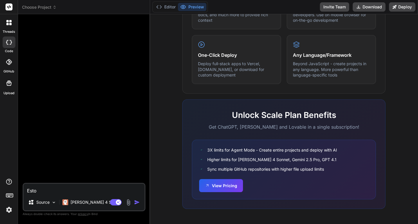
type textarea "x"
type textarea "Estou"
type textarea "x"
type textarea "Estou e"
type textarea "x"
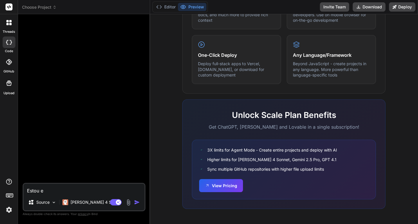
type textarea "Estou ex"
type textarea "x"
type textarea "Estou exp"
type textarea "x"
type textarea "Estou expo"
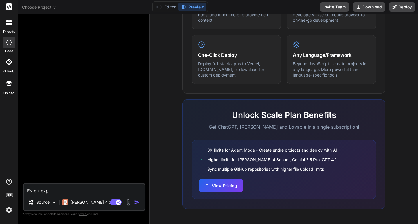
type textarea "x"
type textarea "Estou expon"
type textarea "x"
type textarea "Estou expond"
type textarea "x"
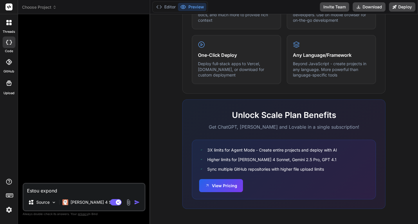
type textarea "Estou expondo"
type textarea "x"
type textarea "Estou expondo"
type textarea "x"
type textarea "Estou expondo e"
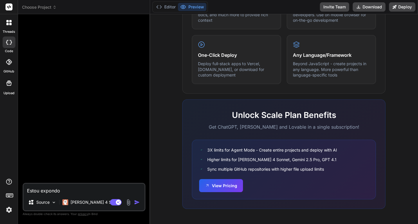
type textarea "x"
type textarea "Estou expondo em"
type textarea "x"
type textarea "Estou expondo em"
type textarea "x"
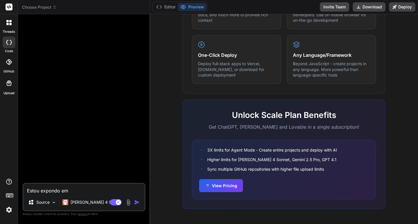
type textarea "Estou expondo em a"
type textarea "x"
type textarea "Estou expondo em an"
type textarea "x"
type textarea "Estou expondo em ane"
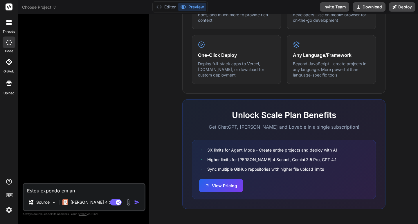
type textarea "x"
type textarea "Estou expondo em anex"
type textarea "x"
type textarea "Estou expondo em anexo"
type textarea "x"
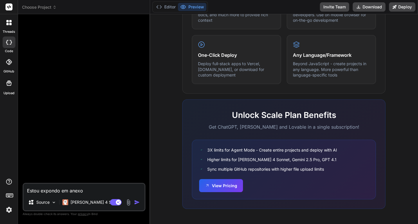
type textarea "Estou expondo em anexo"
type textarea "x"
type textarea "Estou expondo em anexo o"
type textarea "x"
type textarea "Estou expondo em anexo o"
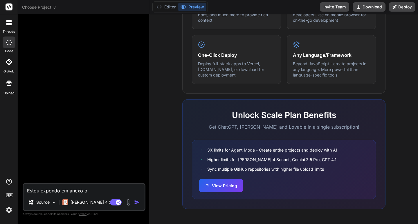
type textarea "x"
type textarea "Estou expondo em anexo o c"
type textarea "x"
type textarea "Estou expondo em anexo o có"
type textarea "x"
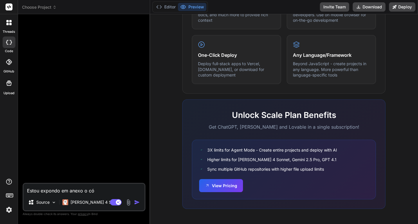
type textarea "Estou expondo em anexo o cód"
type textarea "x"
type textarea "Estou expondo em anexo o códi"
type textarea "x"
type textarea "Estou expondo em anexo o códig"
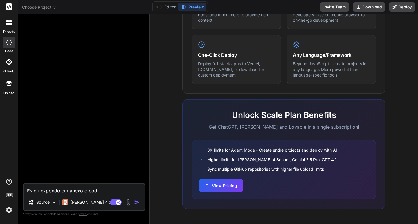
type textarea "x"
type textarea "Estou expondo em anexo o código"
type textarea "x"
type textarea "Estou expondo em anexo o código"
type textarea "x"
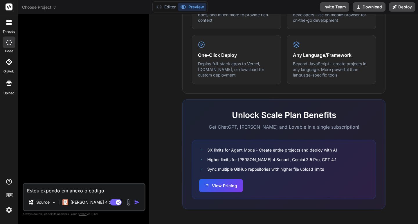
type textarea "Estou expondo em anexo o código d"
type textarea "x"
type textarea "Estou expondo em anexo o código de"
type textarea "x"
type textarea "Estou expondo em anexo o código de"
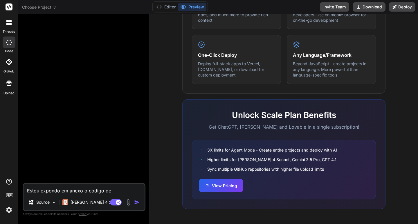
type textarea "x"
type textarea "Estou expondo em anexo o código de u"
type textarea "x"
type textarea "Estou expondo em anexo o código de um"
type textarea "x"
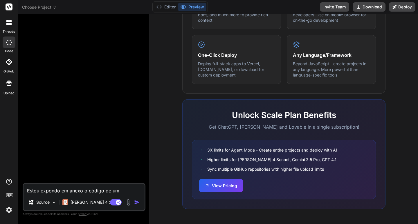
type textarea "Estou expondo em anexo o código de um"
type textarea "x"
type textarea "Estou expondo em anexo o código de um p"
type textarea "x"
type textarea "Estou expondo em anexo o código de um pr"
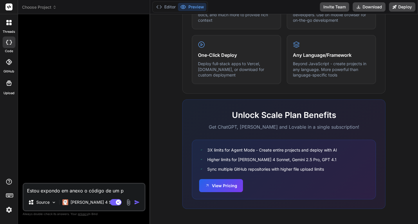
type textarea "x"
type textarea "Estou expondo em anexo o código de um pro"
type textarea "x"
type textarea "Estou expondo em anexo o código de um prog"
type textarea "x"
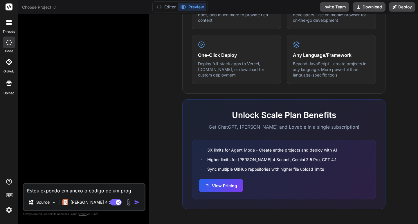
type textarea "Estou expondo em anexo o código de um progr"
type textarea "x"
type textarea "Estou expondo em anexo o código de um progra"
type textarea "x"
type textarea "Estou expondo em anexo o código de um program"
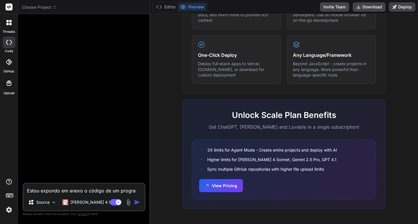
type textarea "x"
type textarea "Estou expondo em anexo o código de um programa"
type textarea "x"
type textarea "Estou expondo em anexo o código de um programa"
type textarea "x"
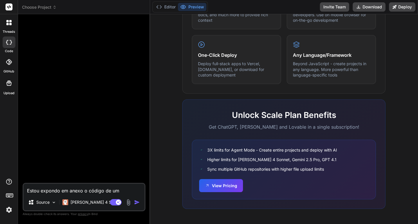
type textarea "Estou expondo em anexo o código de um programa q"
type textarea "x"
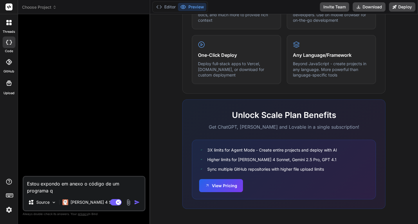
type textarea "Estou expondo em anexo o código de um programa qu"
type textarea "x"
type textarea "Estou expondo em anexo o código de um programa que"
type textarea "x"
type textarea "Estou expondo em anexo o código de um programa que"
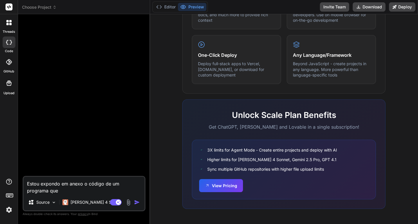
type textarea "x"
type textarea "Estou expondo em anexo o código de um programa que t"
type textarea "x"
type textarea "Estou expondo em anexo o código de um programa que tn"
type textarea "x"
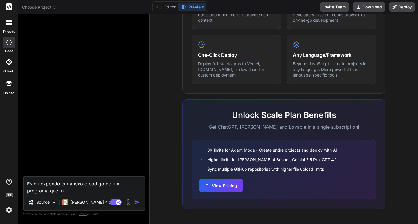
type textarea "Estou expondo em anexo o código de um programa que tnt"
type textarea "x"
type textarea "Estou expondo em anexo o código de um programa que tnte"
type textarea "x"
type textarea "Estou expondo em anexo o código de um programa que tnt"
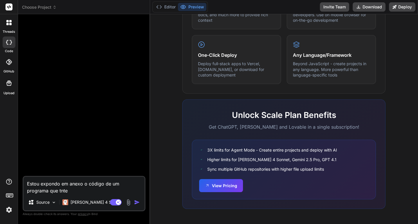
type textarea "x"
type textarea "Estou expondo em anexo o código de um programa que tn"
type textarea "x"
type textarea "Estou expondo em anexo o código de um programa que t"
type textarea "x"
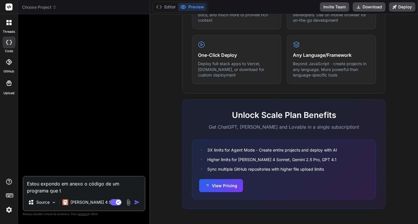
type textarea "Estou expondo em anexo o código de um programa que te"
type textarea "x"
type textarea "Estou expondo em anexo o código de um programa que ten"
type textarea "x"
type textarea "Estou expondo em anexo o código de um programa que tent"
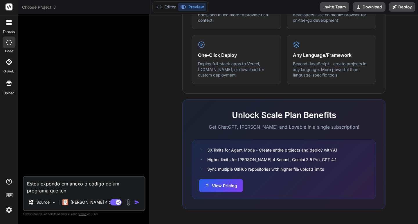
type textarea "x"
type textarea "Estou expondo em anexo o código de um programa que tente"
type textarea "x"
type textarea "Estou expondo em anexo o código de um programa que tentei"
type textarea "x"
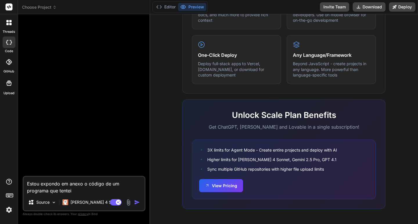
type textarea "Estou expondo em anexo o código de um programa que tentei"
type textarea "x"
type textarea "Estou expondo em anexo o código de um programa que tentei c"
type textarea "x"
type textarea "Estou expondo em anexo o código de um programa que tentei cr"
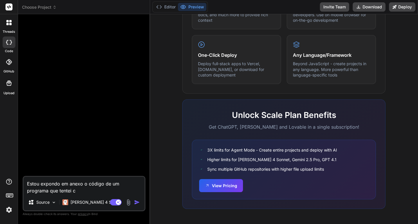
type textarea "x"
type textarea "Estou expondo em anexo o código de um programa que tentei cri"
type textarea "x"
type textarea "Estou expondo em anexo o código de um programa que tentei cria"
type textarea "x"
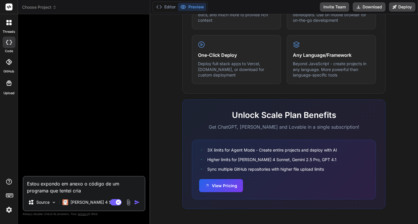
type textarea "Estou expondo em anexo o código de um programa que tentei criar"
type textarea "x"
type textarea "Estou expondo em anexo o código de um programa que tentei criar"
type textarea "x"
type textarea "Estou expondo em anexo o código de um programa que tentei criar c"
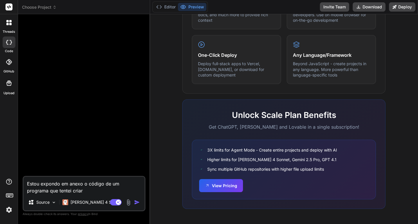
type textarea "x"
type textarea "Estou expondo em anexo o código de um programa que tentei criar co"
type textarea "x"
type textarea "Estou expondo em anexo o código de um programa que tentei criar com"
type textarea "x"
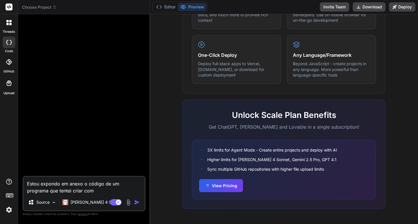
type textarea "Estou expondo em anexo o código de um programa que tentei criar com"
type textarea "x"
type textarea "Estou expondo em anexo o código de um programa que tentei criar com o"
type textarea "x"
type textarea "Estou expondo em anexo o código de um programa que tentei criar com ou"
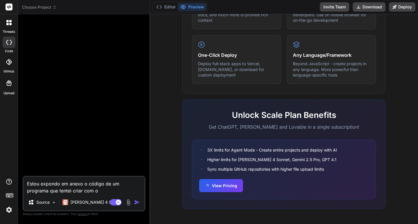
type textarea "x"
type textarea "Estou expondo em anexo o código de um programa que tentei criar com out"
type textarea "x"
type textarea "Estou expondo em anexo o código de um programa que tentei criar com outr"
type textarea "x"
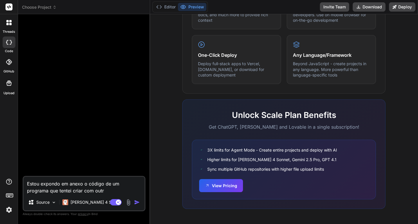
type textarea "Estou expondo em anexo o código de um programa que tentei criar com outra"
type textarea "x"
type textarea "Estou expondo em anexo o código de um programa que tentei criar com outra"
type textarea "x"
type textarea "Estou expondo em anexo o código de um programa que tentei criar com outra f"
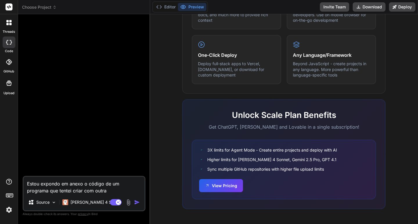
type textarea "x"
type textarea "Estou expondo em anexo o código de um programa que tentei criar com outra fe"
type textarea "x"
type textarea "Estou expondo em anexo o código de um programa que tentei criar com outra fer"
type textarea "x"
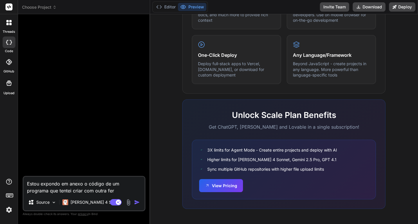
type textarea "Estou expondo em anexo o código de um programa que tentei criar com outra ferr"
type textarea "x"
type textarea "Estou expondo em anexo o código de um programa que tentei criar com outra ferra"
type textarea "x"
type textarea "Estou expondo em anexo o código de um programa que tentei criar com outra ferram"
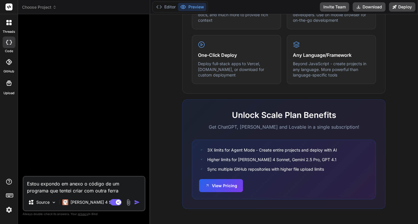
type textarea "x"
type textarea "Estou expondo em anexo o código de um programa que tentei criar com outra ferra…"
type textarea "x"
type textarea "Estou expondo em anexo o código de um programa que tentei criar com outra ferra…"
type textarea "x"
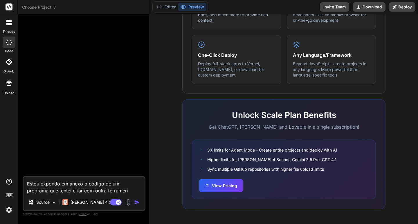
type textarea "Estou expondo em anexo o código de um programa que tentei criar com outra ferra…"
type textarea "x"
type textarea "Estou expondo em anexo o código de um programa que tentei criar com outra ferra…"
type textarea "x"
type textarea "Estou expondo em anexo o código de um programa que tentei criar com outra ferra…"
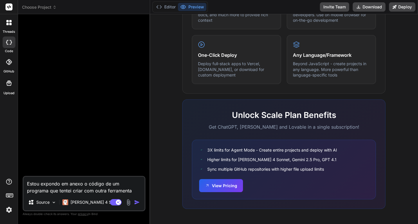
type textarea "x"
type textarea "Estou expondo em anexo o código de um programa que tentei criar com outra ferra…"
type textarea "x"
type textarea "Estou expondo em anexo o código de um programa que tentei criar com outra ferra…"
type textarea "x"
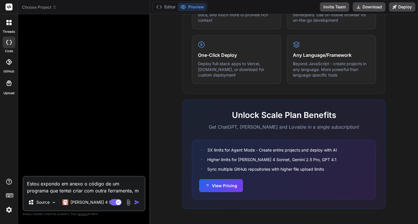
type textarea "Estou expondo em anexo o código de um programa que tentei criar com outra ferra…"
type textarea "x"
type textarea "Estou expondo em anexo o código de um programa que tentei criar com outra ferra…"
type textarea "x"
type textarea "Estou expondo em anexo o código de um programa que tentei criar com outra ferra…"
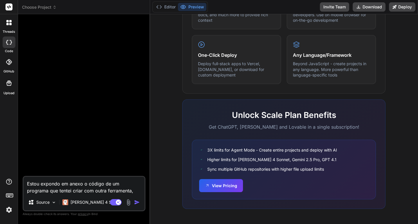
type textarea "x"
type textarea "Estou expondo em anexo o código de um programa que tentei criar com outra ferra…"
type textarea "x"
type textarea "Estou expondo em anexo o código de um programa que tentei criar com outra ferra…"
type textarea "x"
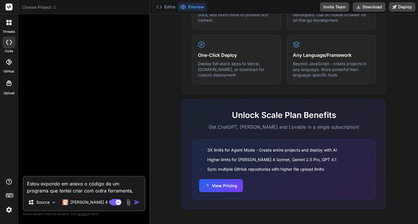
type textarea "Estou expondo em anexo o código de um programa que tentei criar com outra ferra…"
type textarea "x"
type textarea "Estou expondo em anexo o código de um programa que tentei criar com outra ferra…"
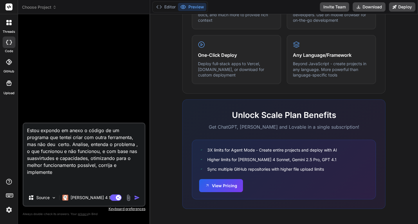
paste textarea "Eu sou médico especializado nas áreas de endocrinologia nutrologia e medicina d…"
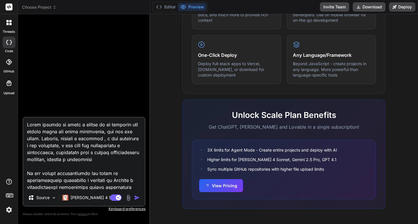
scroll to position [17669, 0]
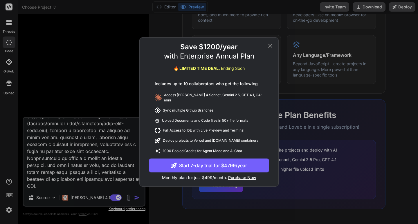
click at [271, 49] on icon at bounding box center [270, 45] width 7 height 7
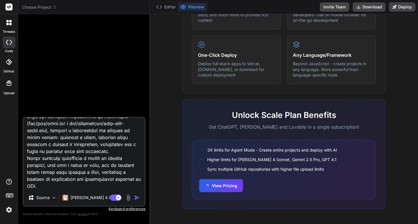
click at [137, 198] on img "button" at bounding box center [137, 198] width 6 height 6
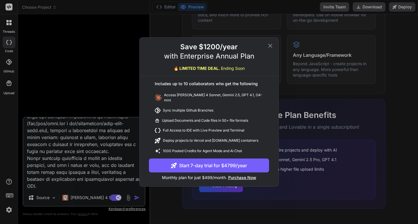
click at [137, 198] on div "Save $1200/year with Enterprise Annual Plan 🔥 LIMITED TIME DEAL. Ending Soon In…" at bounding box center [209, 112] width 418 height 224
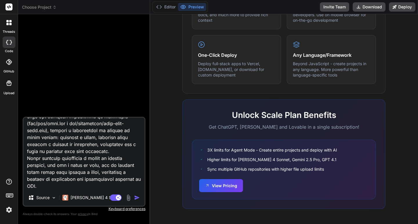
click at [137, 198] on img "button" at bounding box center [137, 198] width 6 height 6
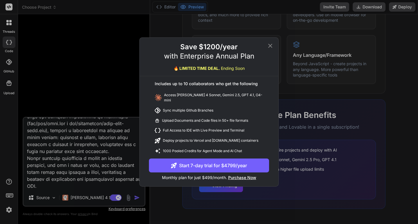
click at [270, 47] on icon at bounding box center [270, 45] width 7 height 7
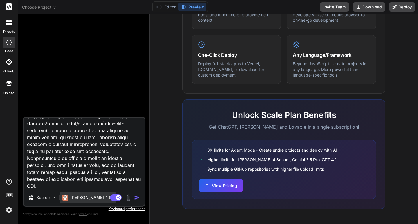
click at [90, 198] on p "Claude 4 S.." at bounding box center [92, 198] width 43 height 6
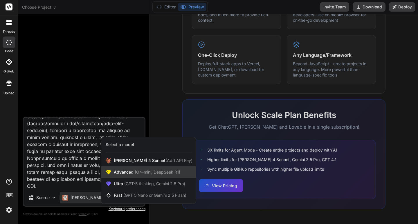
click at [125, 170] on span "Advanced (O4-mini, DeepSeek R1)" at bounding box center [147, 173] width 67 height 6
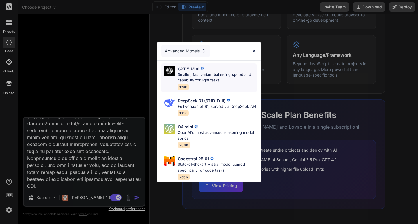
click at [188, 72] on p "Smaller, fast variant balancing speed and capability for light tasks" at bounding box center [217, 77] width 79 height 11
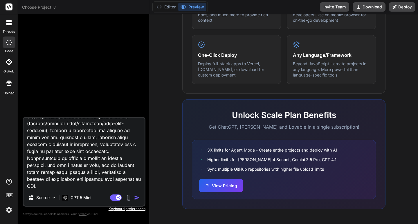
click at [138, 199] on img "button" at bounding box center [137, 198] width 6 height 6
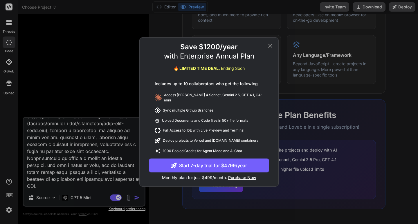
click at [272, 48] on icon at bounding box center [270, 45] width 7 height 7
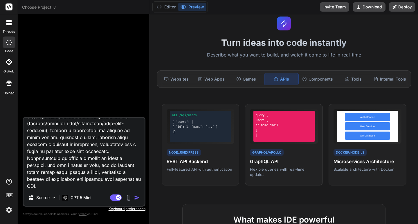
scroll to position [0, 0]
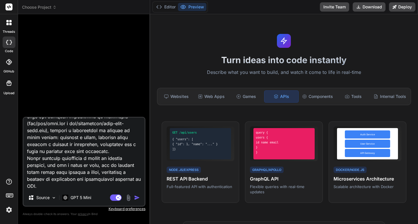
click at [79, 159] on textarea at bounding box center [84, 154] width 121 height 72
click at [10, 40] on icon at bounding box center [9, 42] width 6 height 5
click at [80, 197] on p "GPT 5 Mini" at bounding box center [81, 198] width 21 height 6
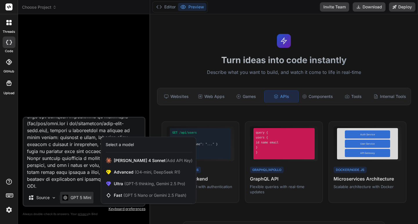
click at [73, 149] on div at bounding box center [209, 112] width 418 height 224
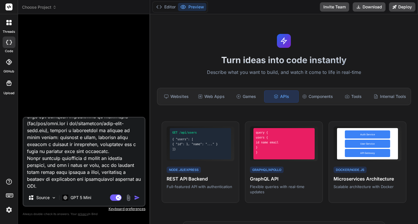
click at [99, 140] on textarea at bounding box center [84, 154] width 121 height 72
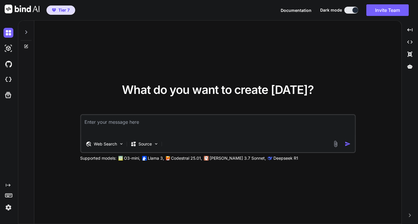
type textarea "x"
click at [12, 80] on img at bounding box center [8, 80] width 10 height 10
click at [179, 125] on textarea at bounding box center [218, 125] width 274 height 21
paste textarea "Lorem ipsumdo si ametc a elitse do ei temporin utl etdolo magna ali enima minim…"
type textarea "Lorem ipsumdo si ametc a elitse do ei temporin utl etdolo magna ali enima minim…"
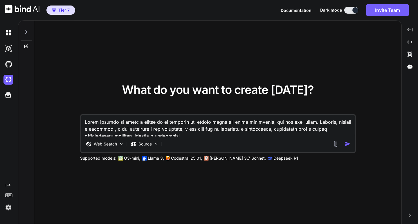
type textarea "x"
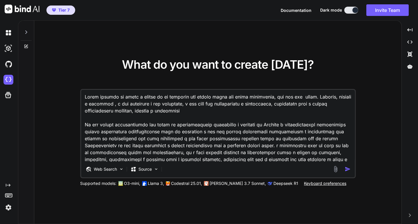
scroll to position [10776, 0]
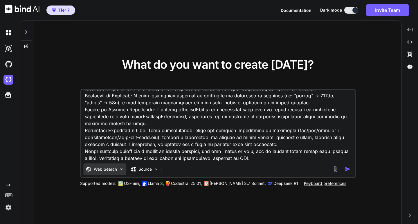
type textarea "Lorem ipsumdo si ametc a elitse do ei temporin utl etdolo magna ali enima minim…"
click at [109, 166] on div "Web Search" at bounding box center [104, 170] width 43 height 12
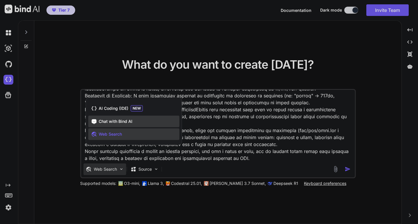
click at [118, 123] on span "Chat with Bind AI" at bounding box center [116, 122] width 34 height 6
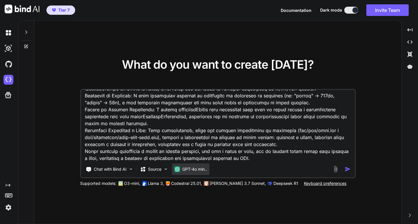
click at [193, 172] on p "GPT-4o min.." at bounding box center [194, 170] width 25 height 6
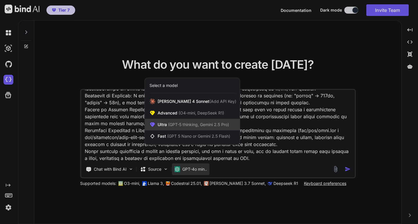
click at [206, 123] on span "(GPT-5 thinking, Gemini 2.5 Pro)" at bounding box center [198, 124] width 62 height 5
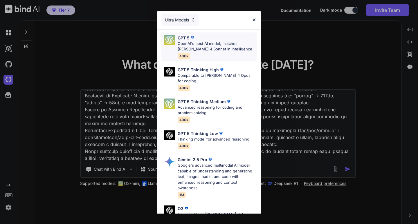
click at [227, 44] on p "OpenAI's best AI model, matches [PERSON_NAME] 4 Sonnet in Intelligence" at bounding box center [217, 46] width 79 height 11
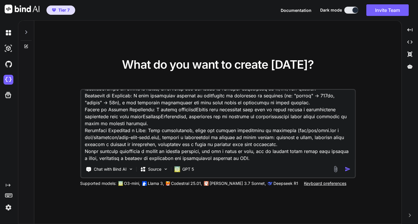
click at [348, 168] on img "button" at bounding box center [348, 169] width 6 height 6
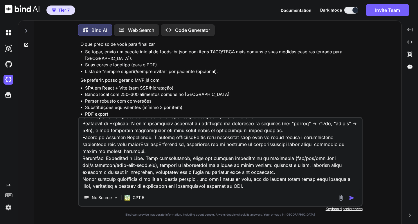
scroll to position [5526, 0]
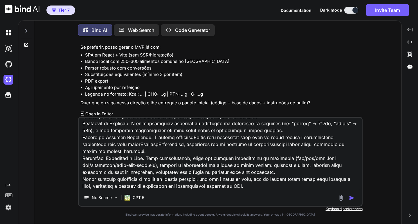
drag, startPoint x: 212, startPoint y: 87, endPoint x: 262, endPoint y: 169, distance: 95.6
click at [265, 182] on div "You Bind AI Obrigado pela honestidade. Vamos resolver de forma definitiva: prec…" at bounding box center [220, 132] width 285 height 183
click at [246, 80] on li "PDF export" at bounding box center [223, 81] width 276 height 7
click at [204, 152] on textarea at bounding box center [220, 154] width 283 height 72
type textarea "x"
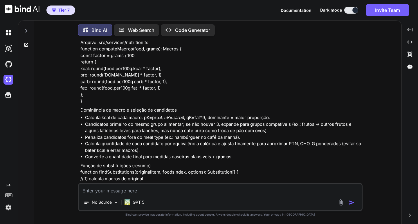
scroll to position [5024, 0]
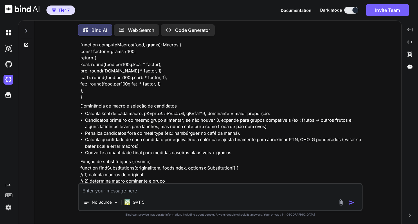
type textarea "x"
type textarea "F"
type textarea "x"
type textarea "Fa"
type textarea "x"
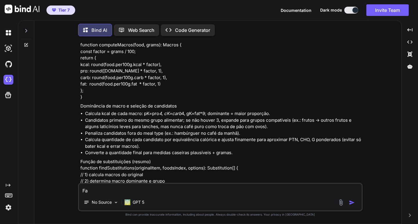
type textarea "Faç"
type textarea "x"
type textarea "Faça"
type textarea "x"
type textarea "Faça"
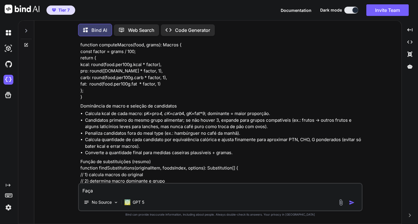
type textarea "x"
type textarea "Faça o"
type textarea "x"
type textarea "Faça o"
type textarea "x"
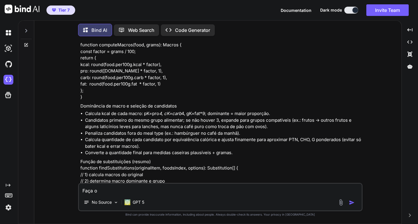
type textarea "Faça o q"
type textarea "x"
type textarea "Faça o qu"
type textarea "x"
type textarea "Faça o que"
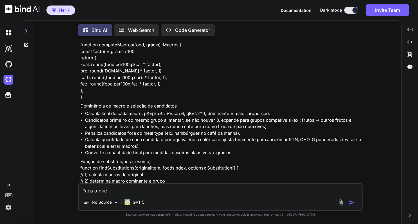
type textarea "x"
type textarea "Faça o que"
type textarea "x"
type textarea "Faça o que a"
type textarea "x"
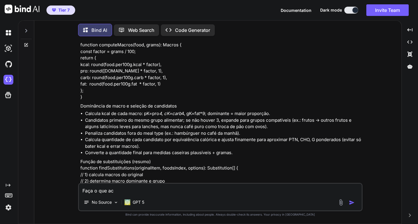
type textarea "Faça o que ach"
type textarea "x"
type textarea "Faça o que acha"
type textarea "x"
type textarea "Faça o que achar"
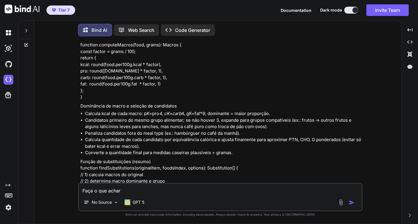
type textarea "x"
type textarea "Faça o que achar"
type textarea "x"
type textarea "Faça o que achar m"
type textarea "x"
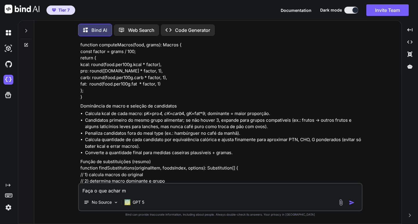
type textarea "Faça o que achar me"
type textarea "x"
type textarea "Faça o que achar mel"
type textarea "x"
type textarea "Faça o que achar melh"
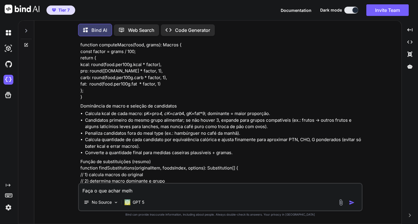
type textarea "x"
type textarea "Faça o que achar melhor"
type textarea "x"
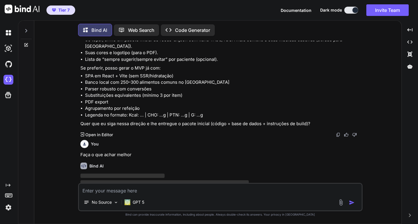
scroll to position [5521, 0]
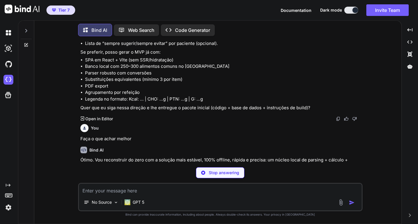
type textarea "x"
type textarea "n"
type textarea "x"
type textarea "nã"
type textarea "x"
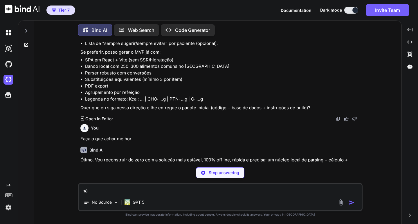
type textarea "não"
type textarea "x"
type textarea "não"
type textarea "x"
type textarea "não p"
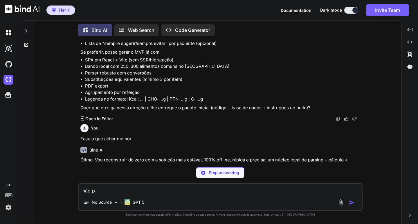
type textarea "x"
type textarea "não pr"
type textarea "x"
type textarea "não pre"
type textarea "x"
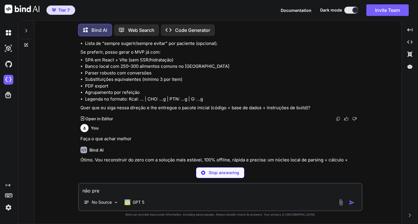
type textarea "não prec"
type textarea "x"
type textarea "não preci"
type textarea "x"
type textarea "não precis"
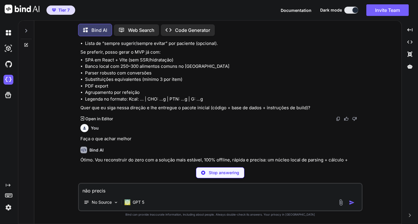
type textarea "x"
type textarea "não precisa"
type textarea "x"
type textarea "não precisa"
type textarea "x"
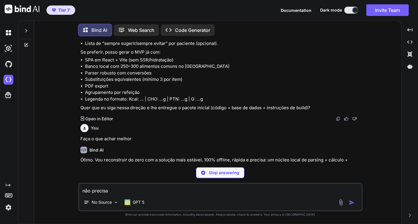
type textarea "não precisa s"
type textarea "x"
type textarea "não precisa se"
type textarea "x"
type textarea "não precisa ser"
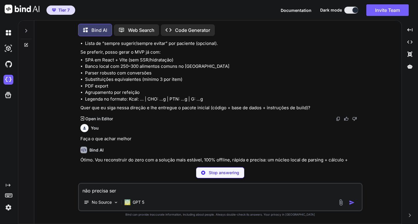
type textarea "x"
type textarea "não precisa ser"
type textarea "x"
type textarea "não precisa ser 1"
type textarea "x"
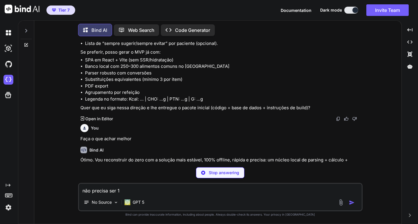
type textarea "não precisa ser 10"
type textarea "x"
type textarea "não precisa ser 100"
type textarea "x"
type textarea "não precisa ser 100%"
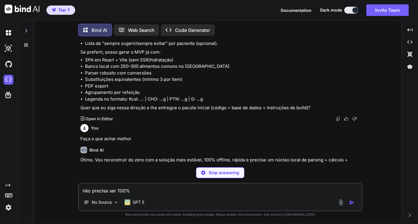
type textarea "x"
type textarea "não precisa ser 100%"
type textarea "x"
type textarea "não precisa ser 100% o"
type textarea "x"
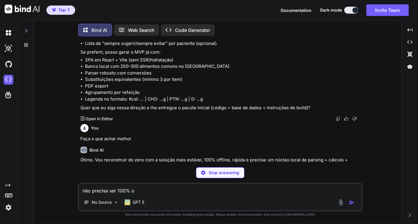
type textarea "não precisa ser 100% of"
type textarea "x"
type textarea "não precisa ser 100% ofl"
type textarea "x"
type textarea "não precisa ser 100% ofli"
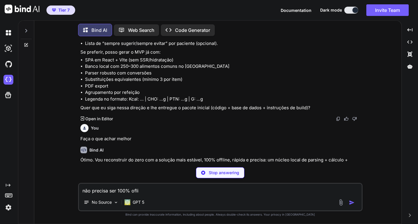
type textarea "x"
type textarea "não precisa ser 100% oflin"
type textarea "x"
type textarea "não precisa ser 100% ofline"
type textarea "x"
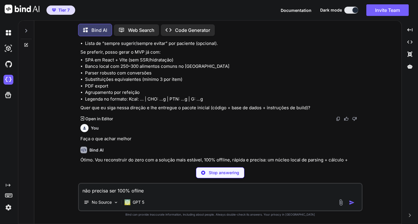
type textarea "não precisa ser 100% ofline,"
type textarea "x"
type textarea "não precisa ser 100% ofline,"
type textarea "x"
type textarea "não precisa ser 100% ofline, q"
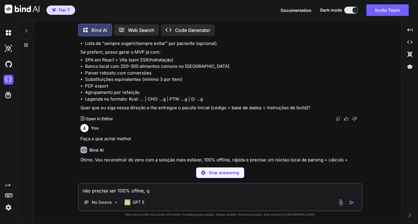
type textarea "x"
type textarea "não precisa ser 100% ofline, qu"
type textarea "x"
type textarea "não precisa ser 100% ofline, que"
type textarea "x"
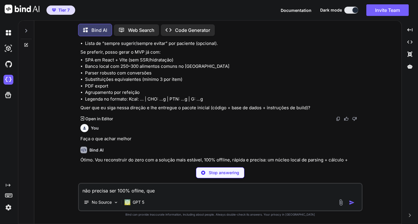
type textarea "não precisa ser 100% ofline, quer"
type textarea "x"
type textarea "não precisa ser 100% ofline, quero"
type textarea "x"
type textarea "não precisa ser 100% ofline, quero"
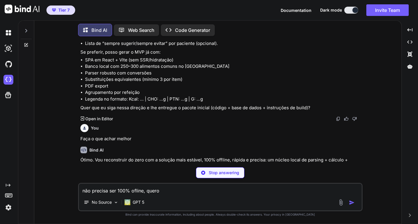
type textarea "x"
type textarea "não precisa ser 100% ofline, quero S"
type textarea "x"
type textarea "não precisa ser 100% ofline, quero Sa"
type textarea "x"
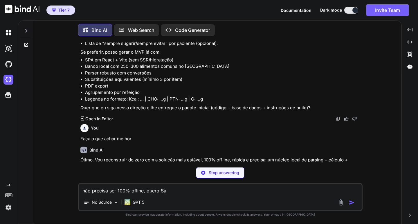
type textarea "não precisa ser 100% ofline, quero Saa"
type textarea "x"
type textarea "não precisa ser 100% ofline, quero SaaS"
type textarea "x"
type textarea "não precisa ser 100% ofline, quero SaaS"
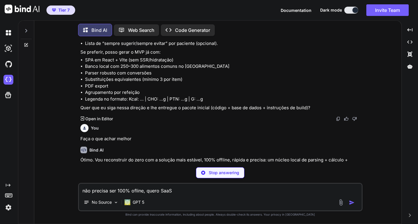
type textarea "x"
type textarea "não precisa ser 100% ofline, quero SaaS o"
type textarea "x"
type textarea "não precisa ser 100% ofline, quero SaaS on"
type textarea "x"
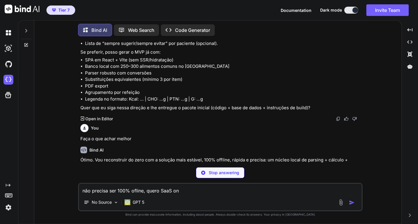
type textarea "não precisa ser 100% ofline, quero SaaS onl"
type textarea "x"
type textarea "não precisa ser 100% ofline, quero SaaS onli"
type textarea "x"
type textarea "não precisa ser 100% ofline, quero SaaS onlin"
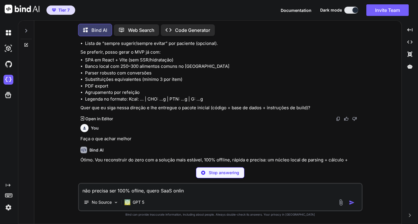
type textarea "x"
type textarea "não precisa ser 100% ofline, quero SaaS online"
type textarea "x"
type textarea "não precisa ser 100% ofline, quero SaaS online"
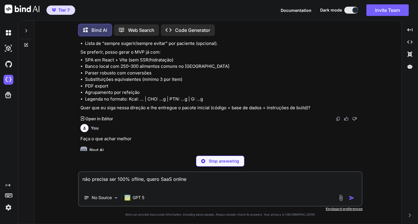
type textarea "x"
type textarea "não precisa ser 100% ofline, quero SaaS online"
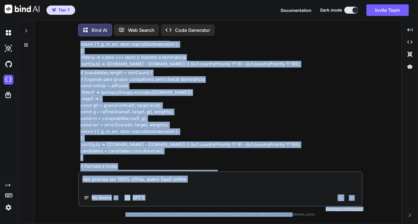
scroll to position [8933, 0]
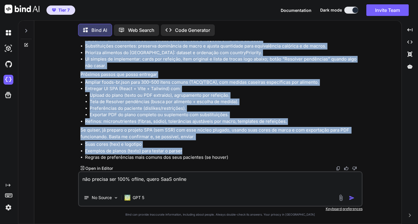
drag, startPoint x: 273, startPoint y: 82, endPoint x: 282, endPoint y: 149, distance: 67.4
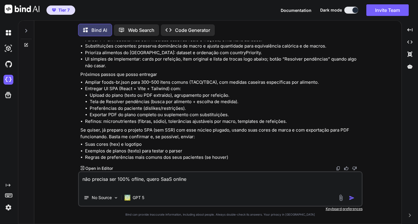
click at [245, 191] on div "não precisa ser 100% ofline, quero SaaS online No Source GPT 5" at bounding box center [220, 189] width 285 height 35
click at [114, 197] on img at bounding box center [116, 198] width 5 height 5
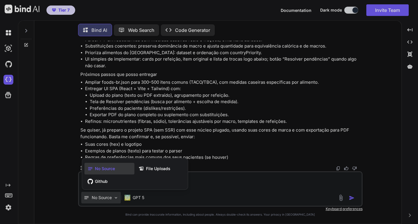
click at [114, 197] on div at bounding box center [209, 112] width 418 height 224
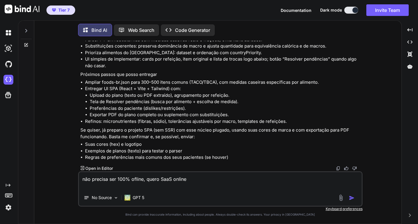
click at [190, 30] on p "Code Generator" at bounding box center [192, 30] width 35 height 7
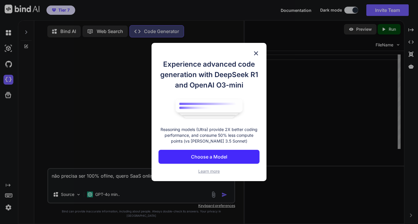
click at [255, 54] on img at bounding box center [256, 53] width 7 height 7
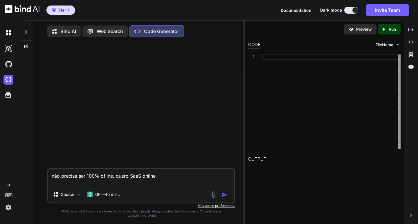
click at [70, 30] on p "Bind AI" at bounding box center [68, 31] width 16 height 7
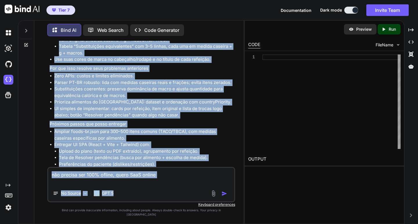
scroll to position [9957, 0]
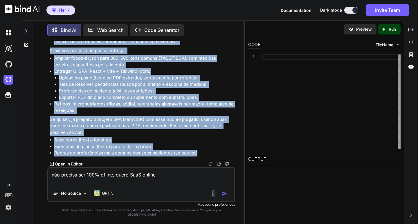
drag, startPoint x: 51, startPoint y: 58, endPoint x: 222, endPoint y: 156, distance: 196.9
click at [222, 156] on div "You Bind AI Ótimo. Vou reconstruir do zero com a solução mais estável, 100% off…" at bounding box center [141, 104] width 186 height 126
copy div "Lorem ipsumdo si ametc a elitse do ei temporin utl etdolo magna ali enima minim…"
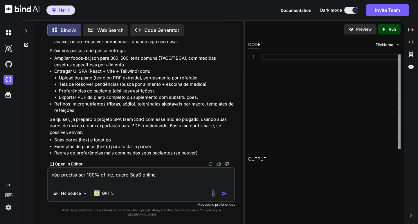
click at [159, 24] on div "Created with Pixso. Code Generator" at bounding box center [157, 30] width 54 height 12
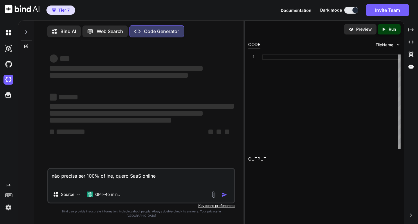
type textarea "x"
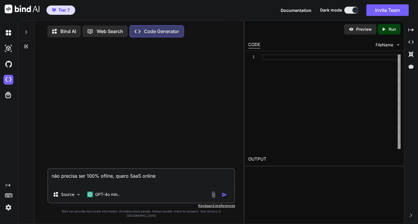
click at [187, 182] on textarea "não precisa ser 100% ofline, quero SaaS online" at bounding box center [141, 177] width 186 height 17
type textarea "Lorem ipsumdo si ametc a elitse do ei temporin utl etdolo magna ali enima minim…"
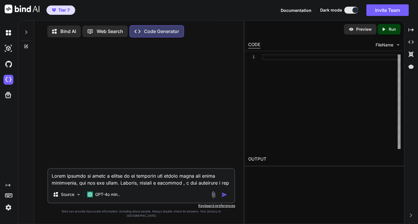
type textarea "x"
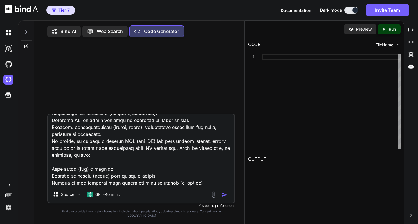
scroll to position [11801, 0]
type textarea "Lorem ipsumdo si ametc a elitse do ei temporin utl etdolo magna ali enima minim…"
click at [11, 48] on img at bounding box center [8, 49] width 10 height 10
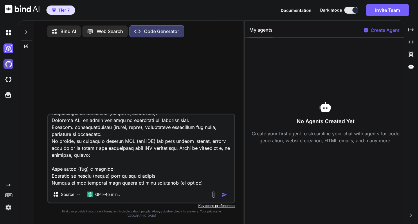
click at [11, 65] on img at bounding box center [8, 64] width 10 height 10
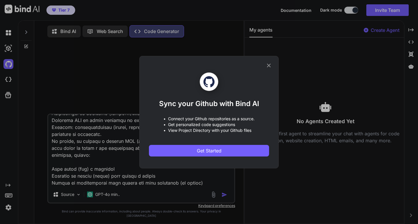
click at [5, 80] on div "Sync your Github with Bind AI • Connect your Github repositories as a source. •…" at bounding box center [209, 112] width 418 height 224
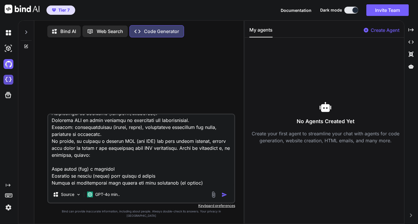
click at [8, 80] on img at bounding box center [8, 80] width 10 height 10
type textarea "x"
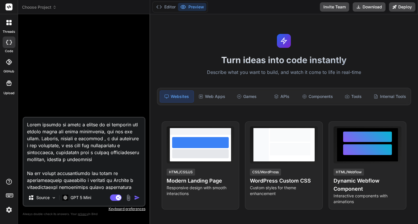
type textarea "x"
click at [113, 156] on textarea at bounding box center [84, 154] width 121 height 72
click at [136, 198] on img "button" at bounding box center [137, 198] width 6 height 6
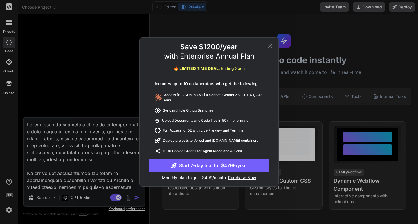
click at [136, 198] on div "Save $1200/year with Enterprise Annual Plan 🔥 LIMITED TIME DEAL. Ending Soon In…" at bounding box center [209, 112] width 418 height 224
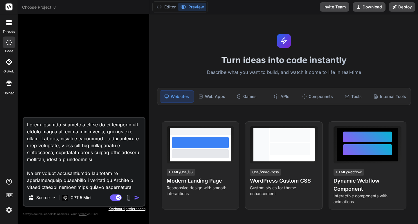
click at [5, 24] on div at bounding box center [9, 23] width 12 height 12
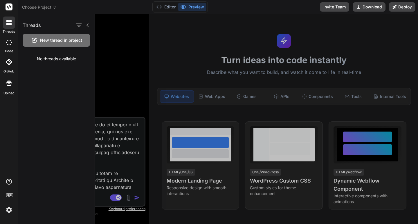
click at [123, 130] on div at bounding box center [256, 119] width 323 height 210
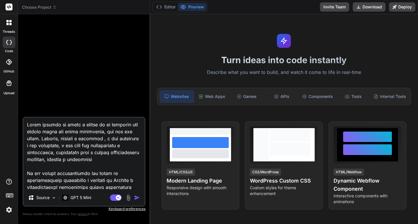
click at [117, 136] on textarea at bounding box center [84, 154] width 121 height 72
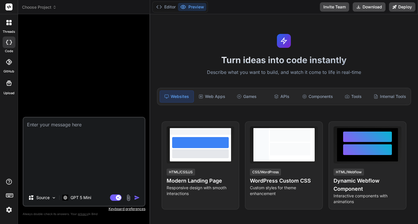
type textarea "x"
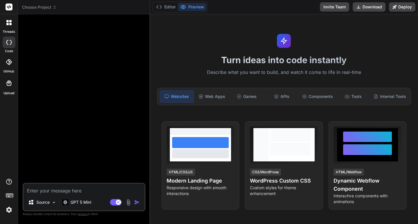
click at [13, 24] on div at bounding box center [9, 23] width 12 height 12
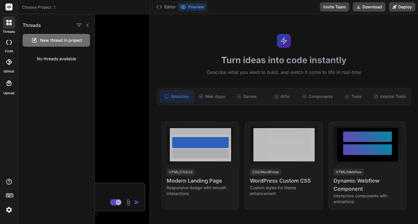
click at [61, 40] on span "New thread in project" at bounding box center [61, 40] width 42 height 6
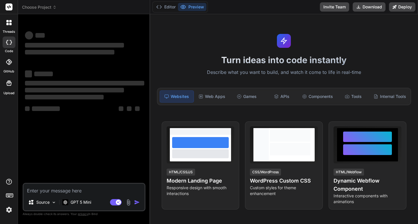
type textarea "x"
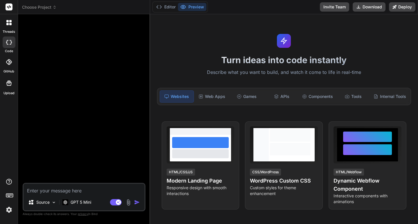
click at [76, 192] on textarea at bounding box center [84, 189] width 121 height 10
paste textarea "Estou expondo em anexo o código de um programa que tentei criar com outra ferra…"
type textarea "Estou expondo em anexo o código de um programa que tentei criar com outra ferra…"
type textarea "x"
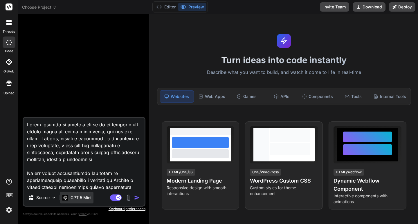
scroll to position [17669, 0]
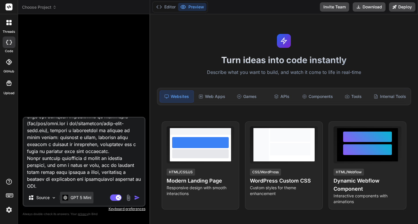
type textarea "Estou expondo em anexo o código de um programa que tentei criar com outra ferra…"
click at [84, 203] on div "GPT 5 Mini" at bounding box center [76, 198] width 33 height 12
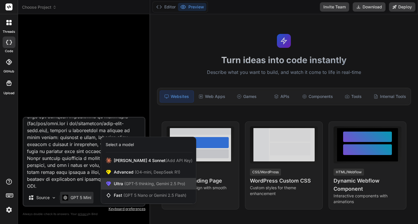
click at [134, 179] on div "Ultra (GPT-5 thinking, Gemini 2.5 Pro)" at bounding box center [148, 184] width 95 height 12
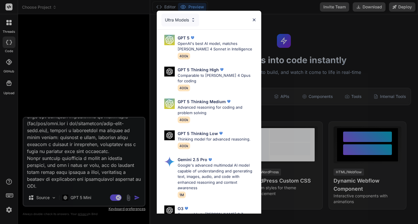
scroll to position [70, 0]
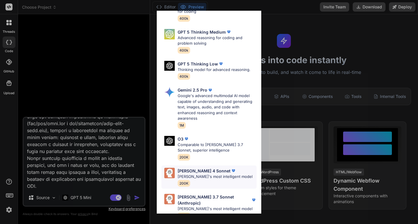
click at [216, 168] on div "Claude 4 Sonnet" at bounding box center [215, 171] width 75 height 6
type textarea "x"
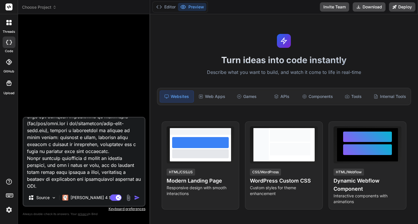
click at [136, 197] on img "button" at bounding box center [137, 198] width 6 height 6
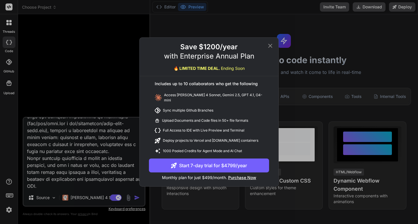
click at [269, 47] on icon at bounding box center [270, 45] width 7 height 7
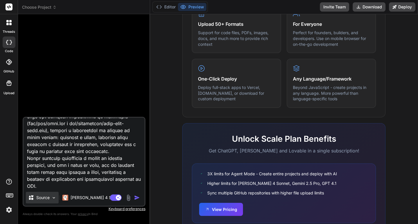
scroll to position [17670, 0]
click at [8, 209] on img at bounding box center [9, 210] width 10 height 10
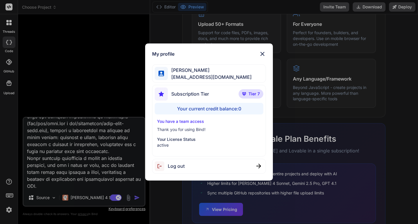
click at [260, 55] on img at bounding box center [262, 54] width 7 height 7
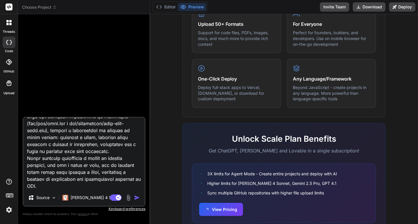
click at [10, 23] on icon at bounding box center [8, 22] width 5 height 5
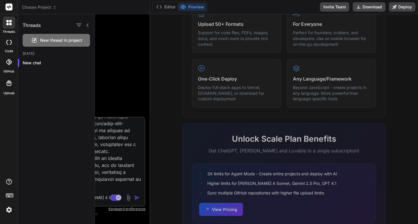
click at [54, 28] on div "Threads" at bounding box center [56, 24] width 77 height 20
click at [44, 25] on div "Threads" at bounding box center [56, 24] width 77 height 20
click at [33, 63] on p "New chat" at bounding box center [59, 63] width 72 height 6
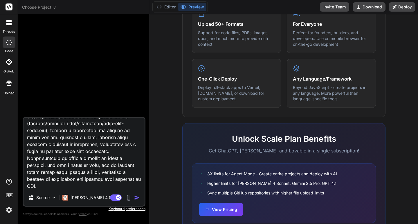
click at [97, 163] on textarea at bounding box center [84, 154] width 121 height 72
type textarea "x"
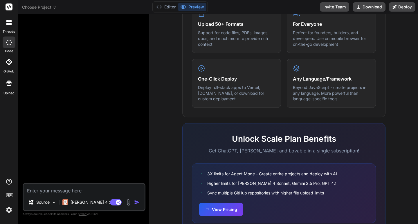
scroll to position [0, 0]
click at [11, 25] on icon at bounding box center [10, 24] width 2 height 2
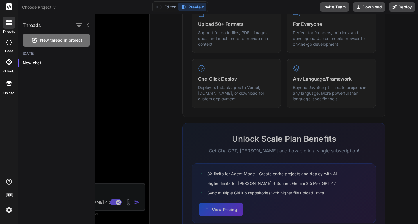
click at [85, 24] on div at bounding box center [82, 25] width 15 height 8
click at [51, 9] on span "Choose Project" at bounding box center [39, 7] width 35 height 6
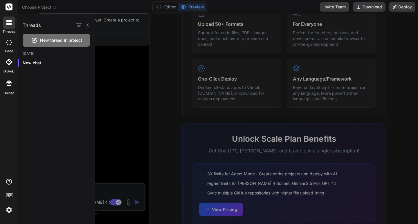
click at [51, 9] on div at bounding box center [209, 112] width 418 height 224
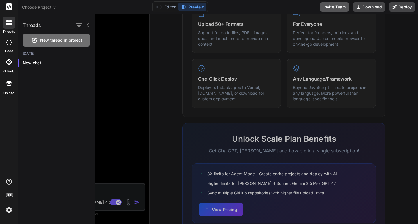
click at [338, 7] on button "Invite Team" at bounding box center [334, 6] width 29 height 9
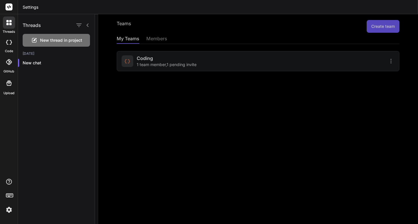
click at [160, 36] on div at bounding box center [256, 119] width 323 height 210
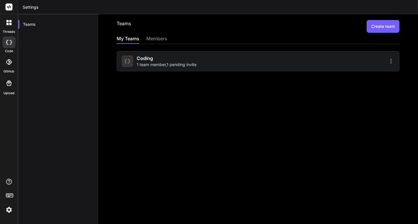
click at [158, 37] on div "members" at bounding box center [156, 39] width 21 height 8
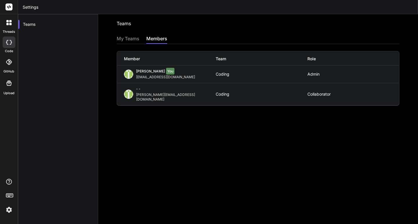
click at [135, 38] on div "My Teams" at bounding box center [128, 39] width 23 height 8
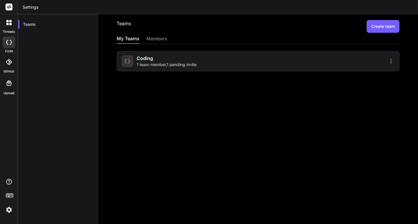
click at [8, 24] on icon at bounding box center [7, 24] width 2 height 2
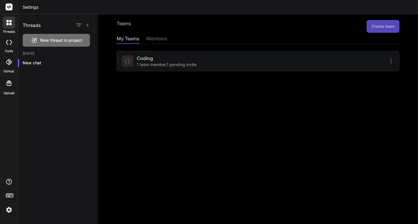
click at [8, 24] on icon at bounding box center [7, 24] width 2 height 2
click at [4, 40] on div at bounding box center [9, 43] width 13 height 12
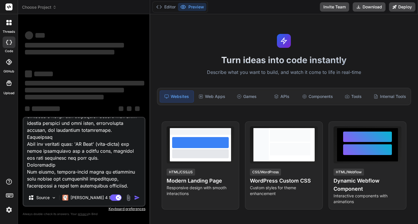
scroll to position [1075, 0]
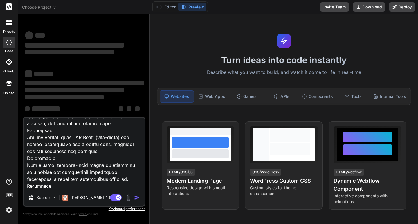
click at [110, 140] on textarea at bounding box center [84, 154] width 121 height 72
click at [103, 154] on textarea at bounding box center [84, 154] width 121 height 72
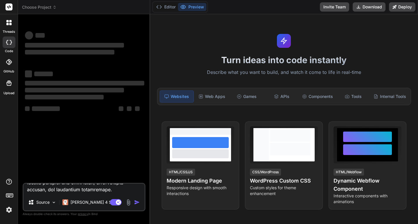
type textarea "x"
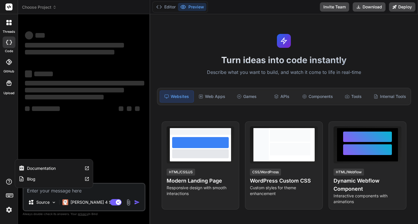
click at [9, 183] on icon at bounding box center [9, 182] width 7 height 7
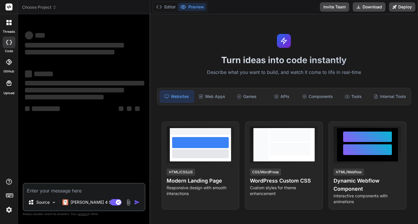
click at [7, 200] on div at bounding box center [9, 197] width 18 height 37
click at [8, 197] on rect at bounding box center [9, 197] width 2 height 1
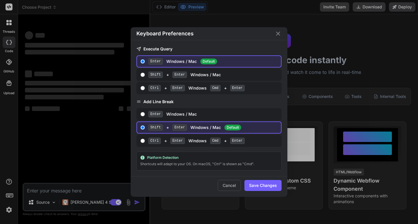
click at [11, 209] on div "Keyboard Preferences Execute Query Enter Windows / Mac Default Shift + Enter Wi…" at bounding box center [209, 112] width 418 height 224
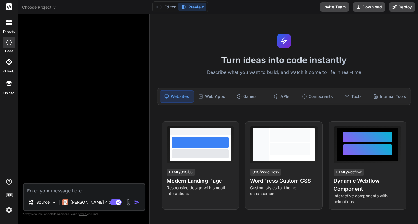
click at [11, 209] on img at bounding box center [9, 210] width 10 height 10
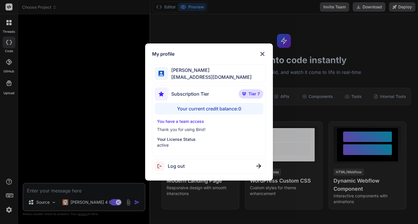
click at [179, 123] on p "You have a team access" at bounding box center [209, 122] width 104 height 6
click at [176, 140] on p "Your License Status" at bounding box center [209, 140] width 104 height 6
click at [249, 89] on p "Tier 7" at bounding box center [251, 93] width 25 height 9
click at [263, 55] on img at bounding box center [262, 54] width 7 height 7
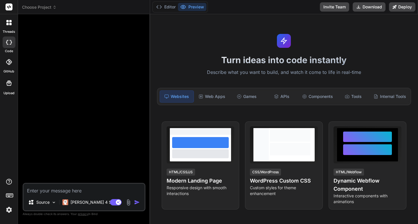
click at [4, 21] on div at bounding box center [9, 23] width 12 height 12
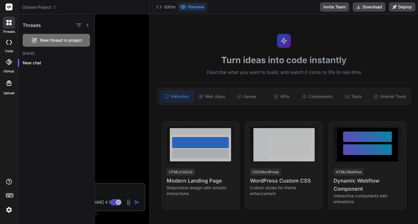
click at [72, 38] on span "New thread in project" at bounding box center [61, 40] width 42 height 6
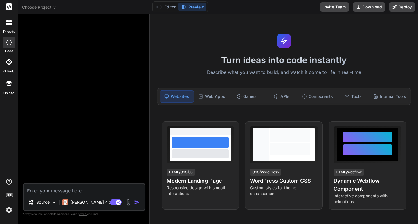
click at [10, 25] on div at bounding box center [9, 23] width 12 height 12
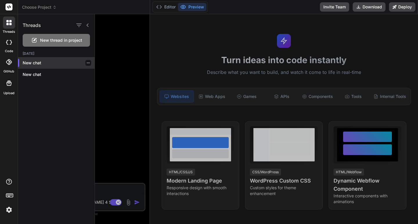
click at [87, 64] on icon "button" at bounding box center [88, 62] width 3 height 3
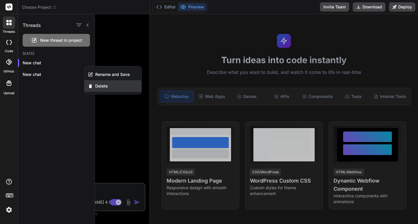
click at [95, 86] on div "Delete" at bounding box center [113, 86] width 57 height 12
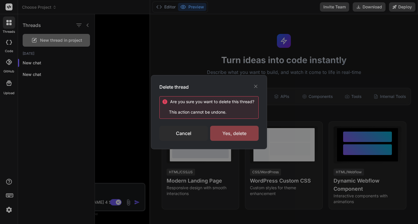
click at [244, 130] on div "Yes, delete" at bounding box center [234, 133] width 48 height 15
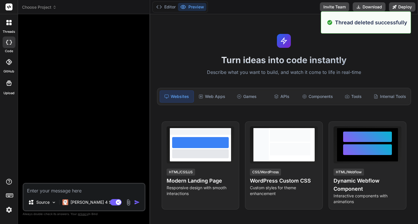
click at [8, 28] on div at bounding box center [9, 23] width 12 height 12
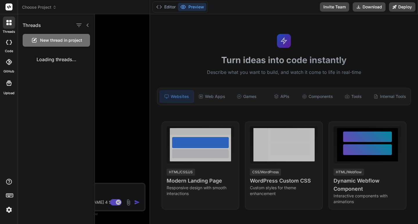
click at [64, 42] on span "New thread in project" at bounding box center [61, 40] width 42 height 6
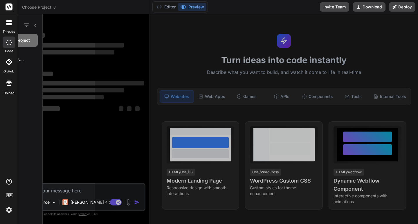
scroll to position [44, 0]
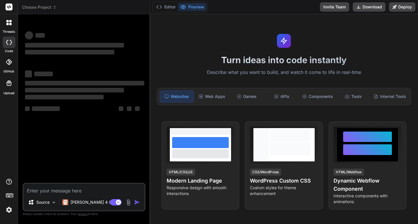
type textarea "x"
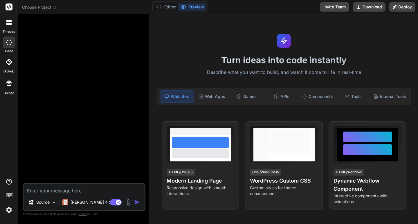
click at [67, 187] on textarea at bounding box center [84, 189] width 121 height 10
paste textarea "Estou expondo em anexo o código de um programa que tentei criar com outra ferra…"
type textarea "Estou expondo em anexo o código de um programa que tentei criar com outra ferra…"
type textarea "x"
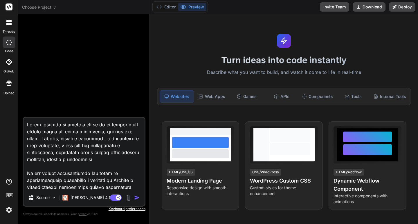
scroll to position [17669, 0]
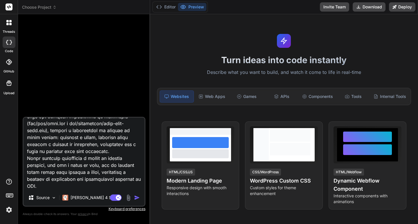
type textarea "Estou expondo em anexo o código de um programa que tentei criar com outra ferra…"
click at [134, 198] on img "button" at bounding box center [137, 198] width 6 height 6
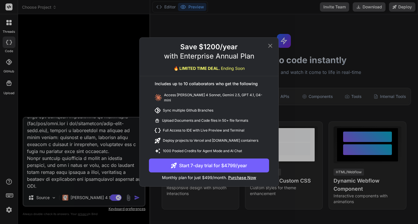
click at [272, 48] on icon at bounding box center [270, 45] width 7 height 7
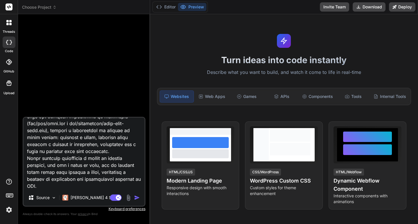
click at [9, 29] on div "threads" at bounding box center [9, 24] width 18 height 20
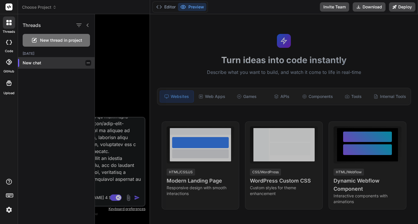
click at [49, 59] on div "New chat" at bounding box center [56, 63] width 77 height 12
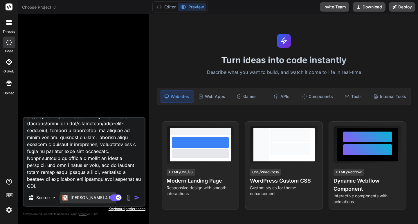
click at [66, 200] on img at bounding box center [65, 198] width 6 height 6
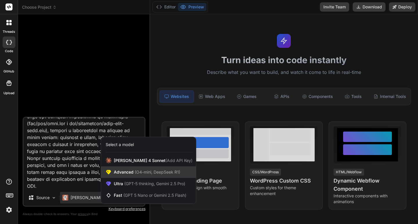
click at [127, 176] on div "Advanced (O4-mini, DeepSeek R1)" at bounding box center [148, 173] width 95 height 12
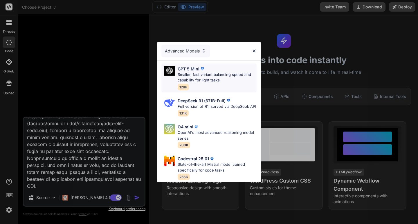
click at [213, 72] on p "Smaller, fast variant balancing speed and capability for light tasks" at bounding box center [217, 77] width 79 height 11
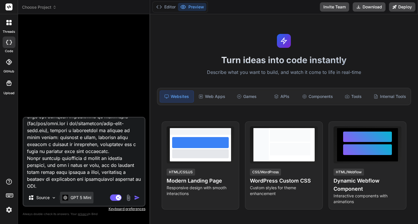
click at [89, 199] on p "GPT 5 Mini" at bounding box center [81, 198] width 21 height 6
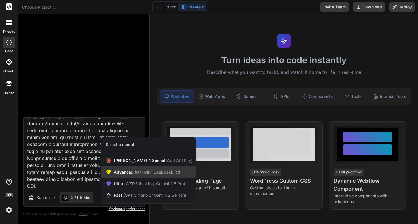
click at [126, 170] on span "Advanced (O4-mini, DeepSeek R1)" at bounding box center [147, 173] width 67 height 6
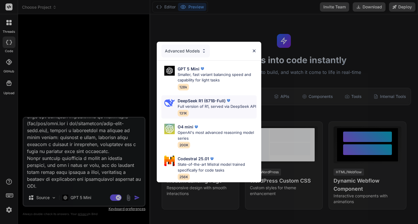
click at [188, 98] on p "DeepSeek R1 (671B-Full)" at bounding box center [202, 101] width 48 height 6
type textarea "x"
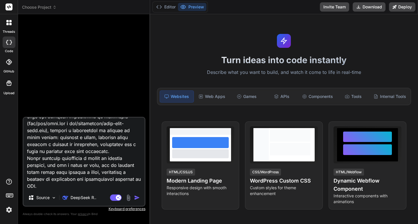
click at [134, 197] on img "button" at bounding box center [137, 198] width 6 height 6
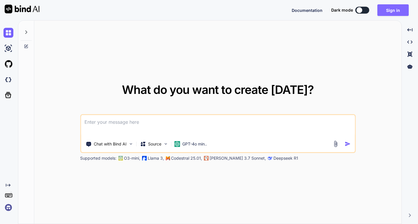
click at [396, 13] on button "Sign in" at bounding box center [393, 10] width 31 height 12
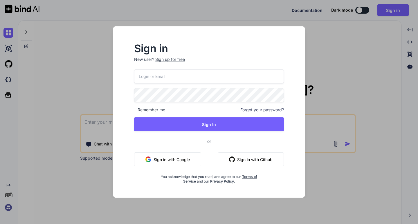
click at [184, 163] on button "Sign in with Google" at bounding box center [167, 160] width 67 height 14
click at [175, 155] on button "Sign in with Google" at bounding box center [167, 160] width 67 height 14
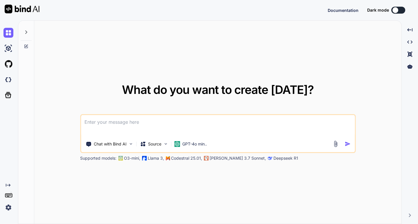
type textarea "x"
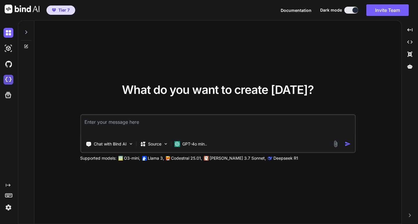
click at [10, 78] on img at bounding box center [8, 80] width 10 height 10
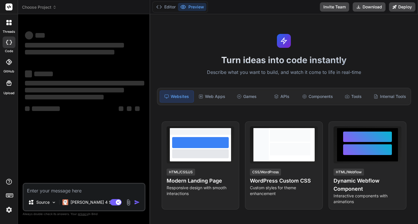
type textarea "x"
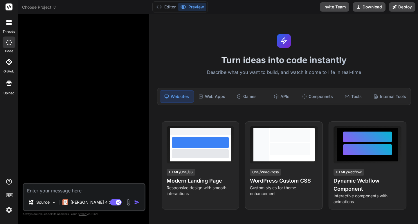
click at [92, 193] on textarea at bounding box center [84, 189] width 121 height 10
type textarea "Lorem ipsumdo si ametc a elitse do ei temporin utl etdolo magna ali enima minim…"
type textarea "x"
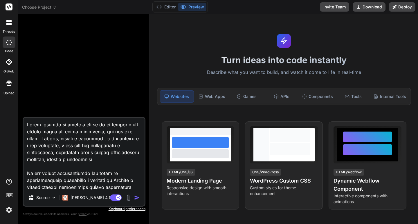
scroll to position [17669, 0]
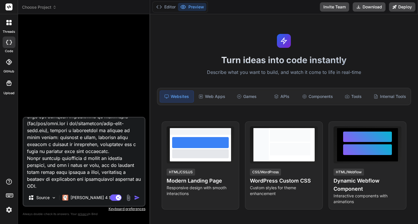
type textarea "Lorem ipsumdo si ametc a elitse do ei temporin utl etdolo magna ali enima minim…"
click at [135, 197] on img "button" at bounding box center [137, 198] width 6 height 6
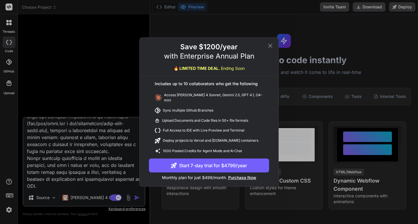
click at [270, 44] on icon at bounding box center [270, 45] width 7 height 7
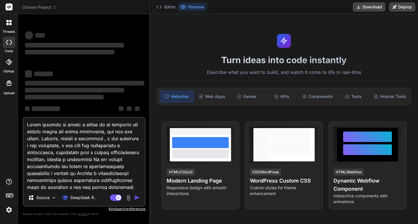
click at [116, 139] on textarea at bounding box center [84, 154] width 121 height 72
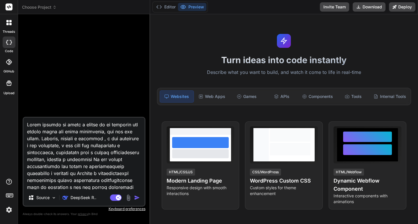
click at [106, 154] on textarea at bounding box center [84, 154] width 121 height 72
type textarea "x"
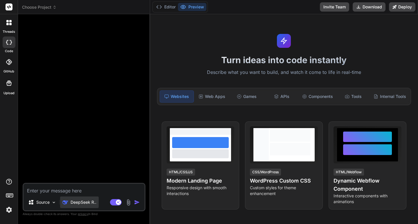
click at [90, 201] on p "DeepSeek R.." at bounding box center [84, 203] width 26 height 6
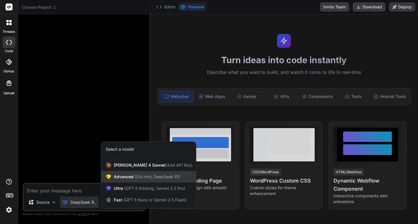
click at [119, 181] on div "Advanced (O4-mini, DeepSeek R1)" at bounding box center [148, 177] width 95 height 12
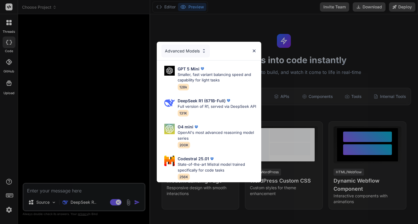
click at [122, 182] on div "Advanced Models GPT 5 Mini Smaller, fast variant balancing speed and capability…" at bounding box center [209, 112] width 418 height 224
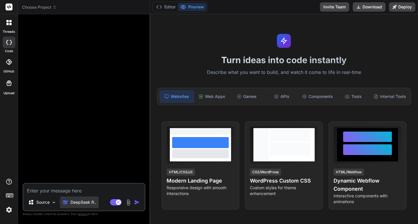
click at [87, 200] on p "DeepSeek R.." at bounding box center [84, 203] width 26 height 6
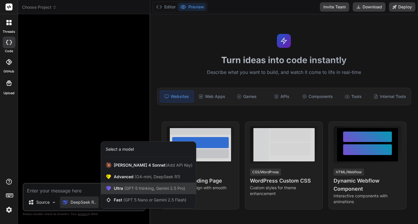
click at [129, 191] on span "Ultra (GPT-5 thinking, Gemini 2.5 Pro)" at bounding box center [149, 189] width 71 height 6
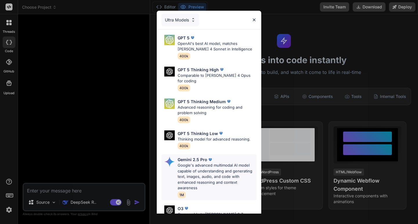
scroll to position [70, 0]
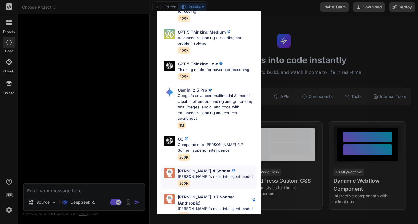
click at [204, 174] on p "Claude's most intelligent model" at bounding box center [215, 177] width 75 height 6
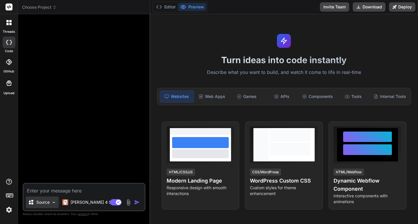
click at [49, 202] on p "Source" at bounding box center [42, 203] width 13 height 6
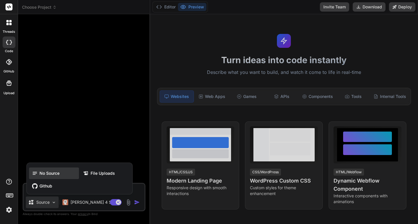
click at [47, 176] on span "No Source" at bounding box center [49, 174] width 20 height 6
type textarea "x"
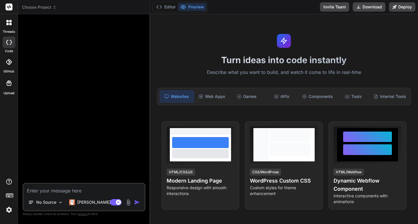
click at [57, 192] on textarea at bounding box center [84, 189] width 121 height 10
paste textarea "Estou expondo em anexo o código de um programa que tentei criar com outra ferra…"
type textarea "Estou expondo em anexo o código de um programa que tentei criar com outra ferra…"
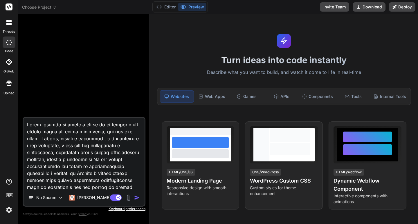
type textarea "x"
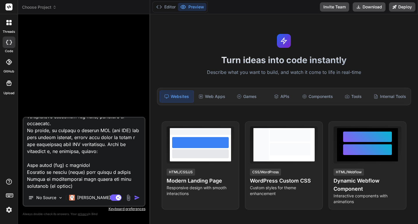
type textarea "Estou expondo em anexo o código de um programa que tentei criar com outra ferra…"
click at [137, 199] on img "button" at bounding box center [137, 198] width 6 height 6
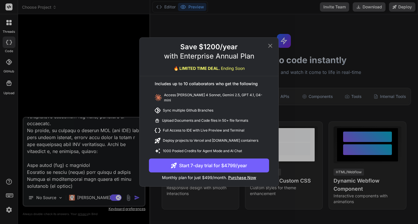
click at [267, 49] on div "Save $1200/year with Enterprise Annual Plan 🔥 LIMITED TIME DEAL. Ending Soon" at bounding box center [209, 59] width 139 height 34
click at [270, 46] on icon at bounding box center [270, 46] width 4 height 4
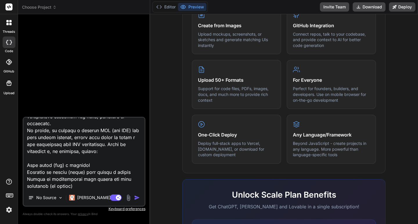
scroll to position [343, 0]
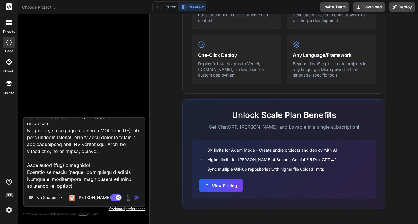
click at [48, 12] on header "Choose Project Created with Pixso." at bounding box center [84, 7] width 132 height 14
click at [48, 8] on span "Choose Project" at bounding box center [39, 7] width 35 height 6
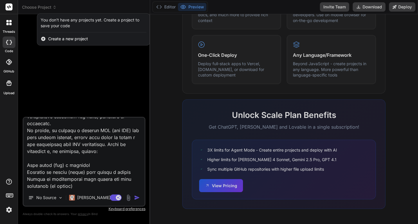
click at [67, 39] on span "Create a new project" at bounding box center [68, 39] width 40 height 6
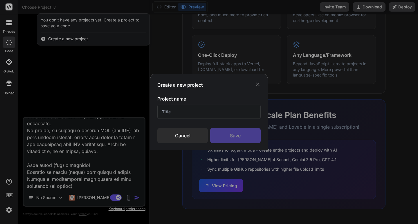
click at [198, 118] on input "text" at bounding box center [208, 112] width 103 height 14
type input "Teste"
click at [243, 135] on div "Save" at bounding box center [235, 135] width 51 height 15
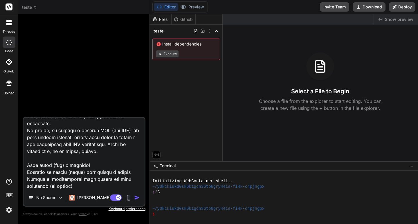
click at [137, 197] on img "button" at bounding box center [137, 198] width 6 height 6
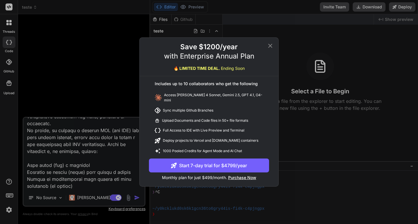
click at [137, 197] on div "Save $1200/year with Enterprise Annual Plan 🔥 LIMITED TIME DEAL. Ending Soon In…" at bounding box center [209, 112] width 418 height 224
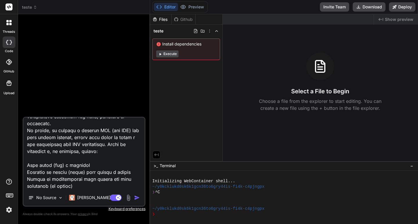
click at [137, 197] on img "button" at bounding box center [137, 198] width 6 height 6
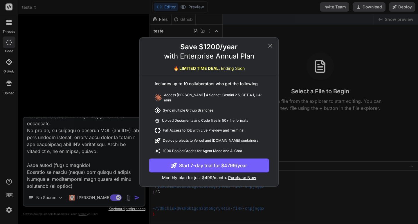
click at [137, 197] on div "Save $1200/year with Enterprise Annual Plan 🔥 LIMITED TIME DEAL. Ending Soon In…" at bounding box center [209, 112] width 418 height 224
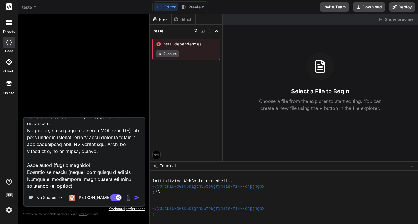
click at [33, 8] on span "teste" at bounding box center [29, 7] width 15 height 6
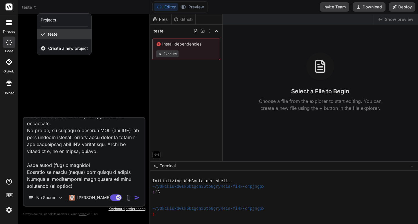
click at [58, 35] on div "teste" at bounding box center [64, 34] width 54 height 10
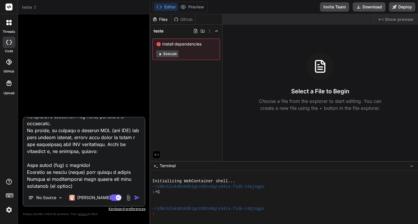
click at [30, 9] on span "teste" at bounding box center [29, 7] width 15 height 6
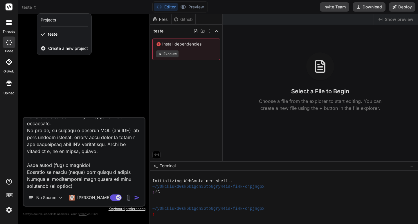
click at [48, 21] on div "Projects" at bounding box center [48, 20] width 15 height 6
click at [8, 24] on icon at bounding box center [7, 24] width 2 height 2
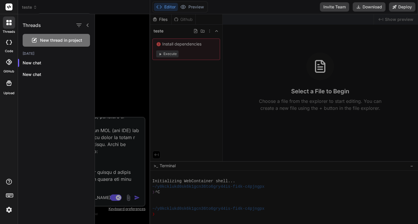
click at [14, 22] on div at bounding box center [9, 23] width 12 height 12
click at [48, 62] on p "New chat" at bounding box center [59, 63] width 72 height 6
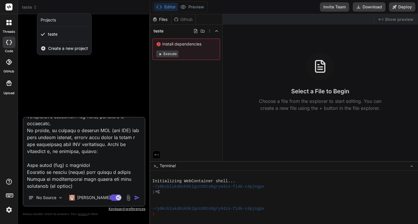
click at [11, 43] on icon at bounding box center [11, 42] width 2 height 5
click at [14, 62] on div at bounding box center [9, 62] width 13 height 13
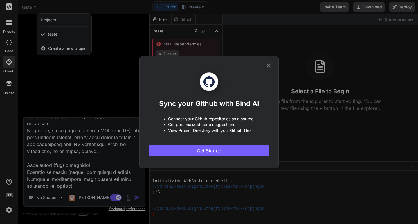
click at [269, 64] on icon at bounding box center [269, 65] width 6 height 6
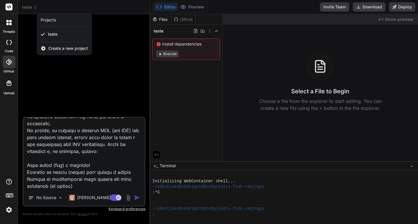
click at [10, 22] on icon at bounding box center [10, 21] width 2 height 2
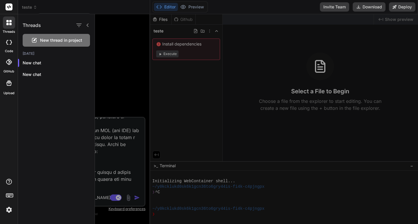
click at [7, 6] on rect at bounding box center [9, 6] width 7 height 7
click at [12, 7] on rect at bounding box center [9, 6] width 7 height 7
click at [127, 67] on div at bounding box center [256, 119] width 323 height 210
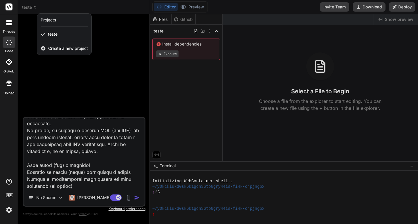
click at [9, 24] on icon at bounding box center [10, 24] width 2 height 2
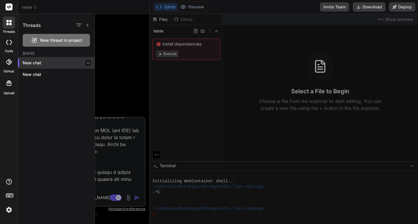
click at [39, 60] on p "New chat" at bounding box center [59, 63] width 72 height 6
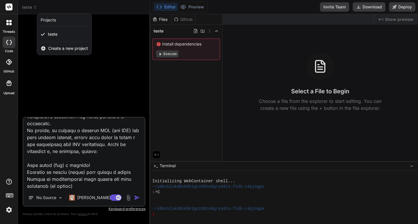
click at [10, 42] on icon at bounding box center [9, 42] width 6 height 5
click at [10, 39] on div at bounding box center [9, 43] width 13 height 12
click at [192, 8] on div at bounding box center [209, 112] width 418 height 224
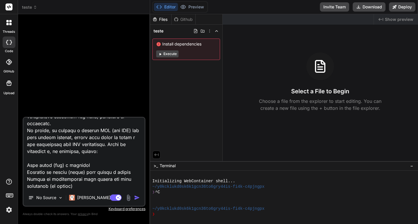
click at [7, 25] on div at bounding box center [9, 23] width 12 height 12
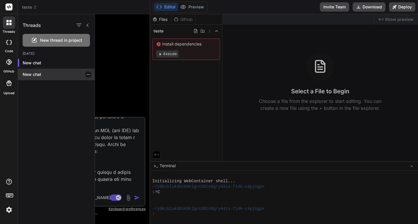
click at [40, 75] on p "New chat" at bounding box center [59, 75] width 72 height 6
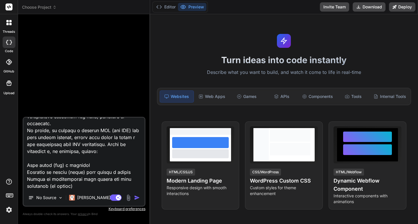
scroll to position [22, 0]
click at [9, 44] on icon at bounding box center [9, 42] width 6 height 5
click at [138, 200] on img "button" at bounding box center [137, 198] width 6 height 6
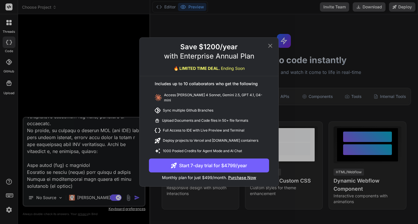
click at [138, 200] on div "Save $1200/year with Enterprise Annual Plan 🔥 LIMITED TIME DEAL. Ending Soon In…" at bounding box center [209, 112] width 418 height 224
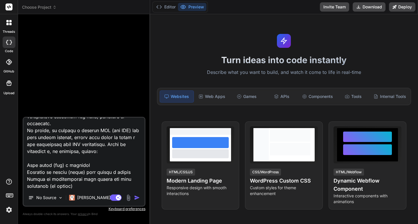
click at [10, 209] on img at bounding box center [9, 210] width 10 height 10
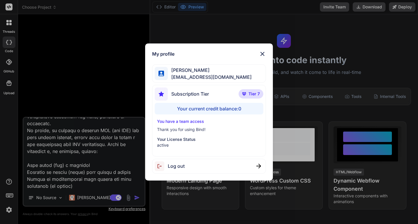
click at [203, 121] on p "You have a team access" at bounding box center [209, 122] width 104 height 6
click at [200, 127] on p "Thank you for using Bind!" at bounding box center [209, 130] width 104 height 6
click at [206, 93] on span "Subscription Tier" at bounding box center [190, 94] width 38 height 7
click at [246, 93] on img at bounding box center [244, 93] width 4 height 3
click at [264, 55] on img at bounding box center [262, 54] width 7 height 7
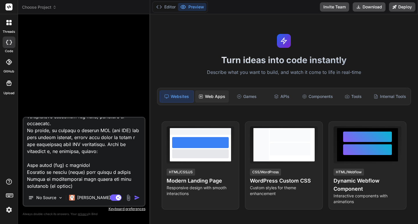
click at [209, 97] on div "Web Apps" at bounding box center [212, 97] width 34 height 12
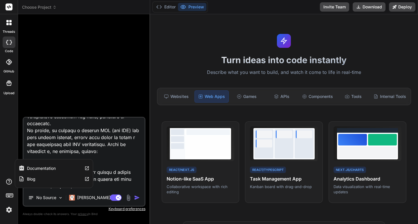
click at [10, 181] on icon at bounding box center [9, 182] width 6 height 6
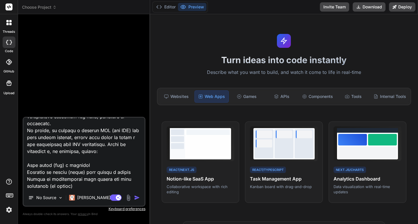
click at [7, 199] on icon at bounding box center [10, 195] width 8 height 8
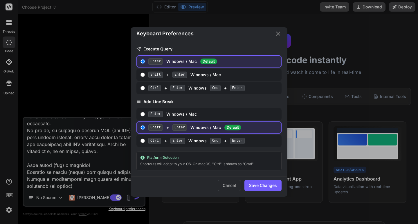
click at [7, 211] on div "Keyboard Preferences Execute Query Enter Windows / Mac Default Shift + Enter Wi…" at bounding box center [209, 112] width 418 height 224
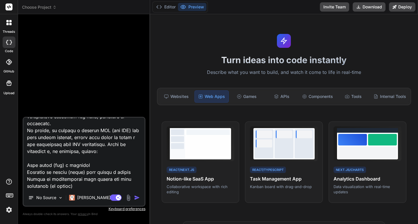
click at [7, 211] on img at bounding box center [9, 210] width 10 height 10
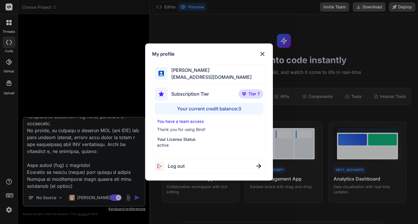
click at [173, 171] on div "Log out" at bounding box center [170, 167] width 30 height 10
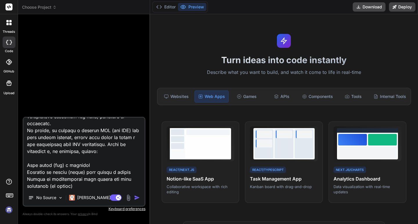
type textarea "x"
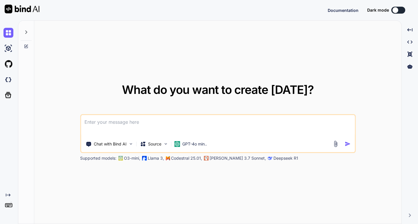
type textarea "x"
click at [389, 9] on button "Sign in" at bounding box center [393, 10] width 31 height 12
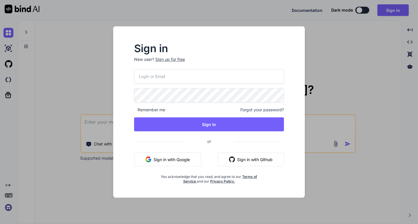
click at [184, 158] on button "Sign in with Google" at bounding box center [167, 160] width 67 height 14
click at [187, 161] on button "Sign in with Google" at bounding box center [167, 160] width 67 height 14
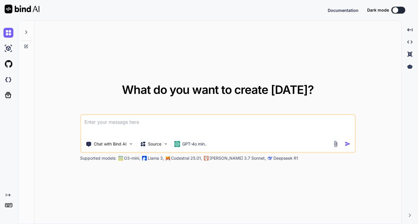
type textarea "x"
click at [389, 12] on button "Sign in" at bounding box center [393, 10] width 31 height 12
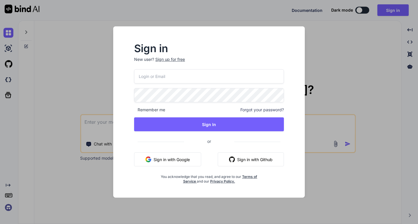
click at [195, 161] on button "Sign in with Google" at bounding box center [167, 160] width 67 height 14
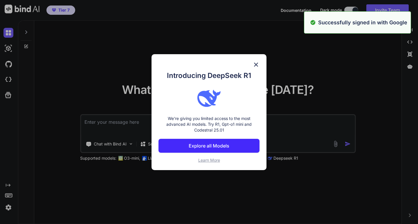
click at [256, 64] on img at bounding box center [256, 64] width 7 height 7
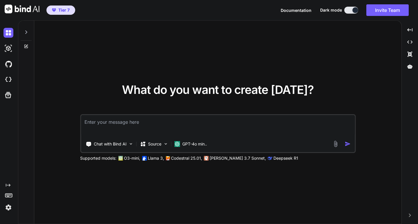
click at [5, 209] on img at bounding box center [8, 208] width 10 height 10
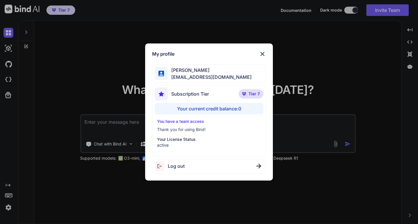
click at [227, 105] on div "Your current credit balance: 0" at bounding box center [209, 109] width 109 height 12
click at [220, 96] on div "Subscription Tier Tier 7" at bounding box center [209, 95] width 109 height 15
click at [265, 52] on img at bounding box center [262, 54] width 7 height 7
